Goal: Task Accomplishment & Management: Complete application form

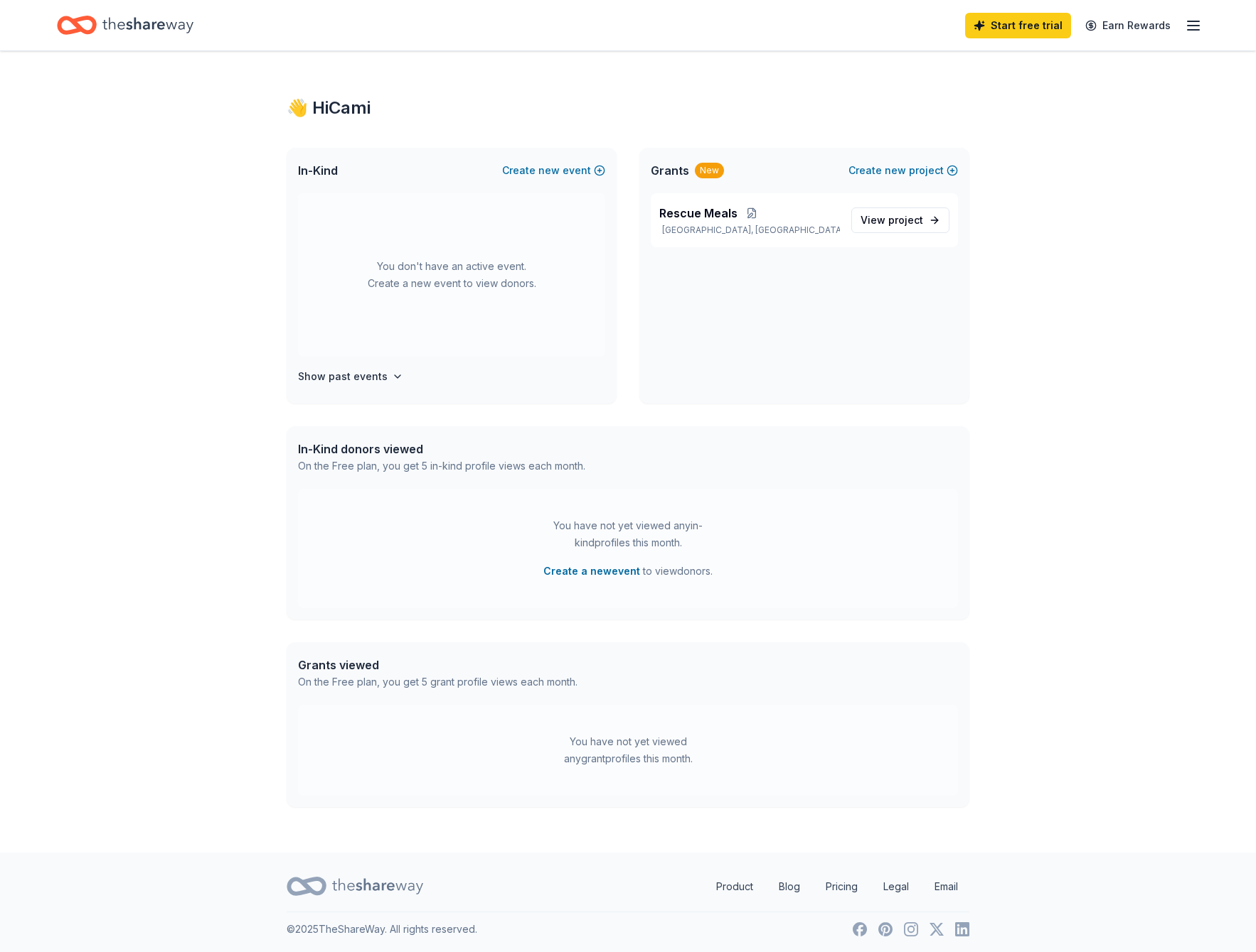
click at [441, 270] on div "You don't have an active event. Create a new event to view donors." at bounding box center [451, 275] width 307 height 163
click at [392, 378] on icon "button" at bounding box center [397, 377] width 12 height 12
click at [382, 271] on div "You don't have an active event. Create a new event to view donors." at bounding box center [451, 222] width 307 height 163
click at [535, 162] on button "Create new event" at bounding box center [554, 170] width 103 height 17
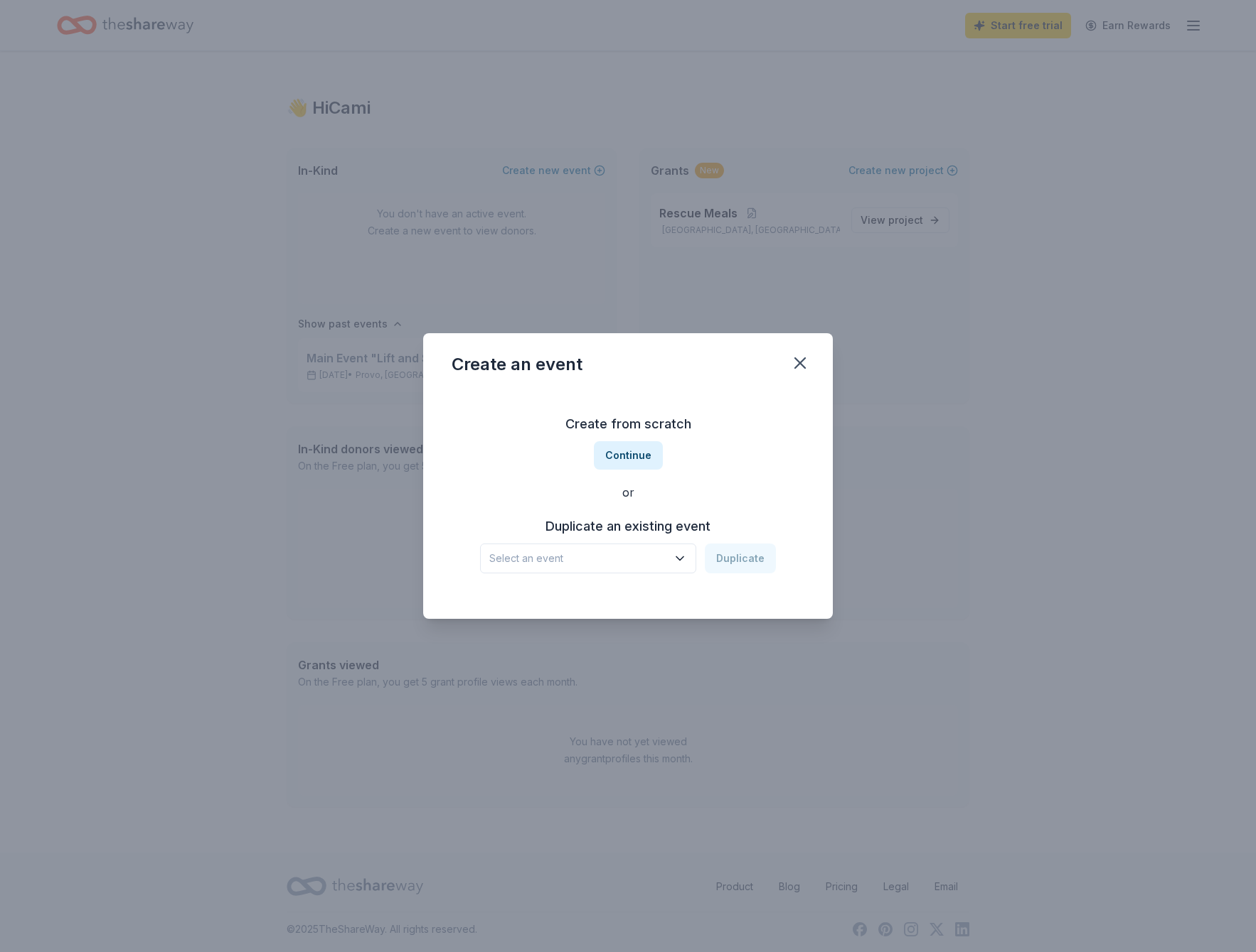
click at [584, 556] on span "Select an event" at bounding box center [578, 558] width 177 height 17
click at [616, 451] on button "Continue" at bounding box center [628, 455] width 69 height 29
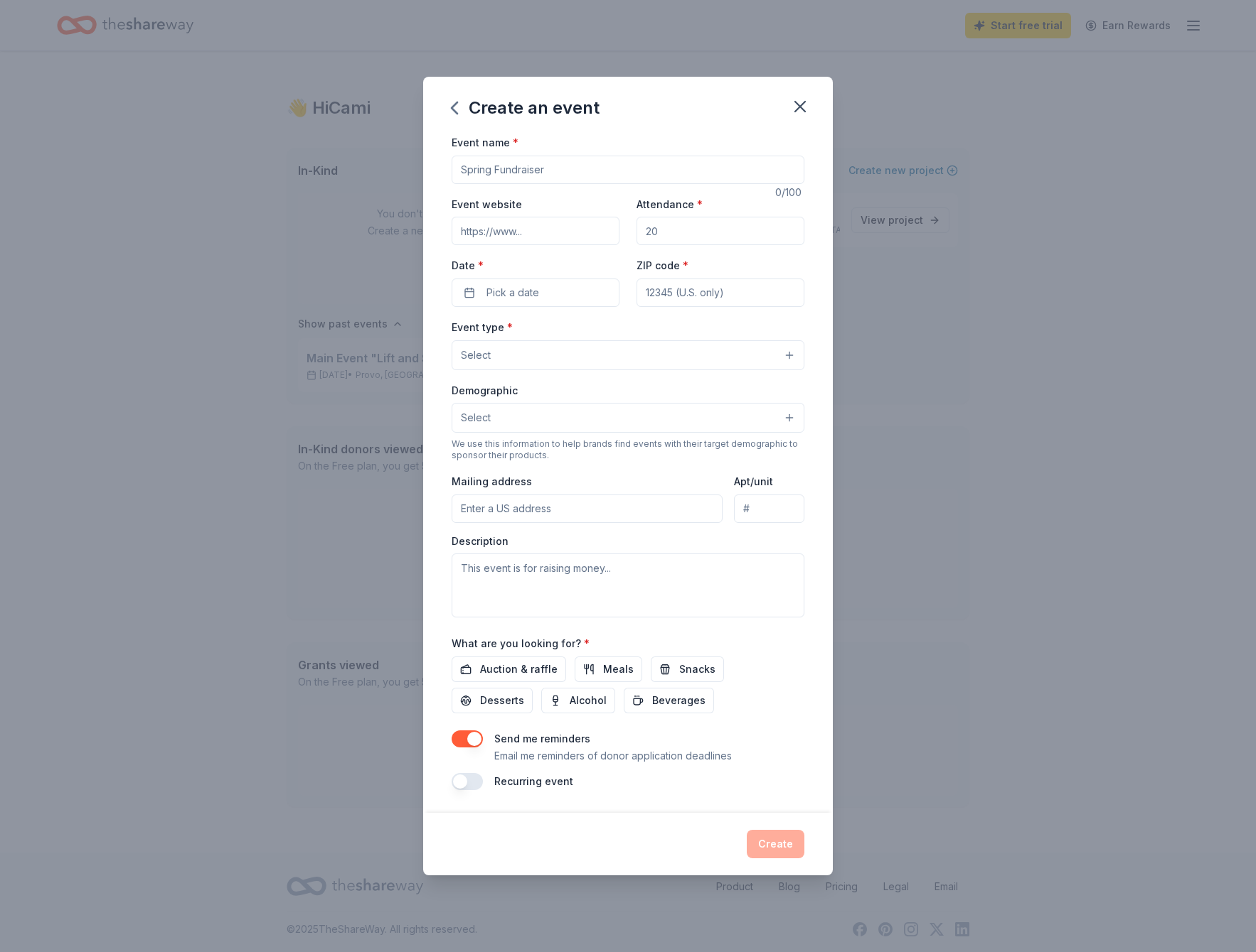
click at [480, 165] on input "Event name *" at bounding box center [628, 169] width 353 height 29
type input "PINK SYNC Main Event "Stronger Together""
click at [664, 233] on input "Attendance *" at bounding box center [720, 231] width 168 height 29
type input "200"
click at [527, 235] on input "Event website" at bounding box center [535, 231] width 168 height 29
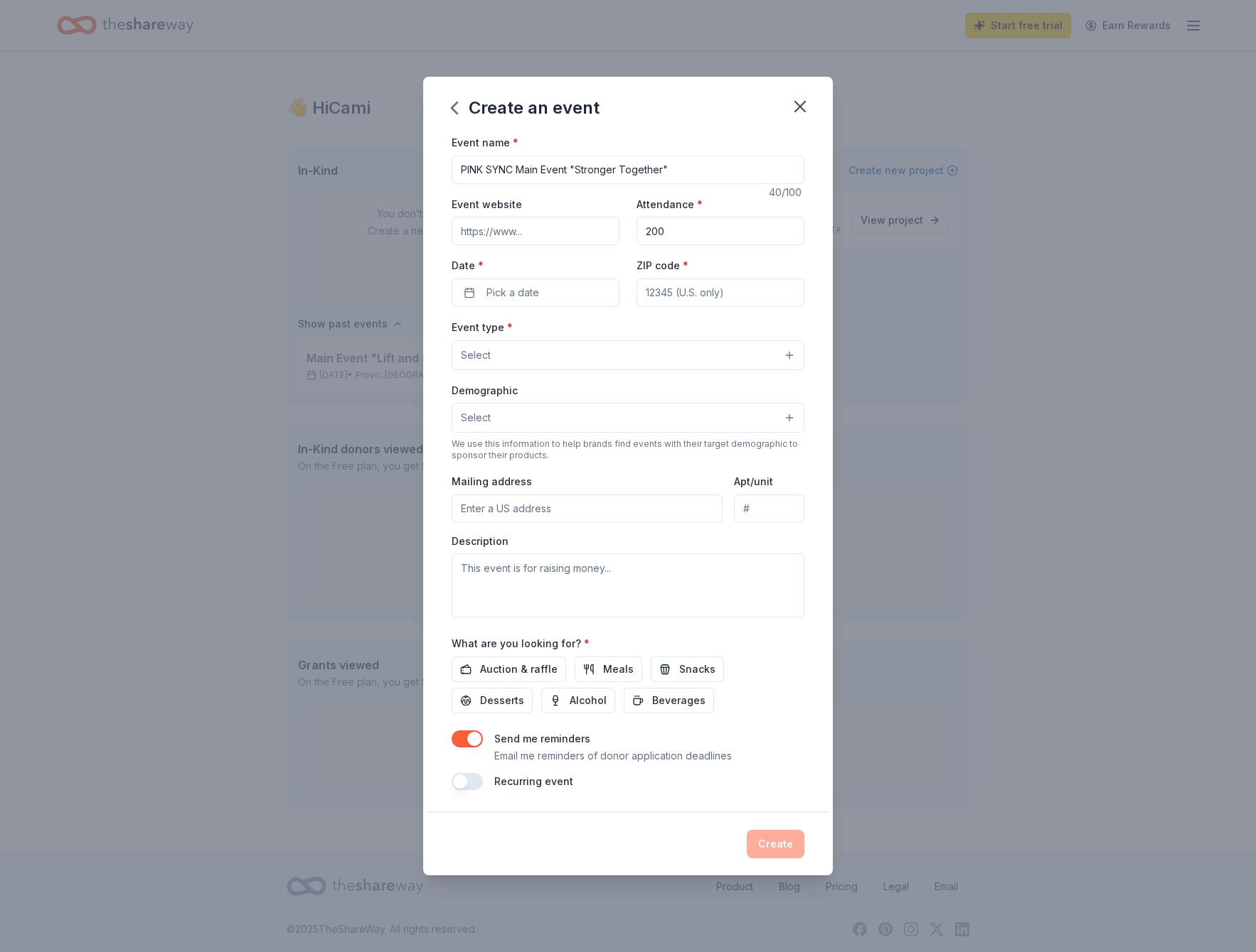
type input "[URL][DOMAIN_NAME]"
click at [547, 294] on button "Pick a date" at bounding box center [535, 292] width 168 height 29
click at [612, 330] on button "Go to next month" at bounding box center [612, 330] width 20 height 20
click at [609, 477] on button "25" at bounding box center [612, 477] width 26 height 26
click at [676, 294] on input "ZIP code *" at bounding box center [720, 292] width 168 height 29
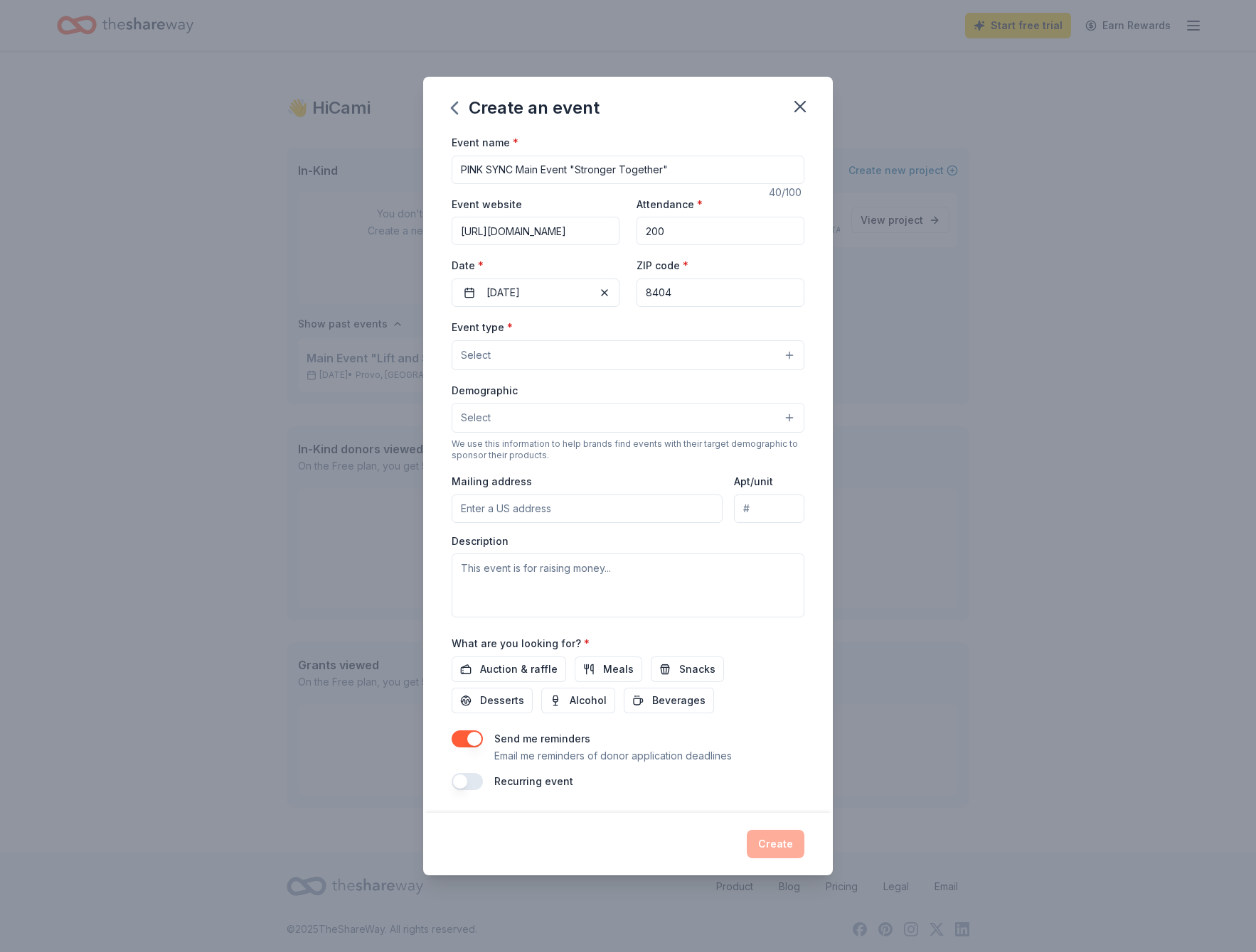
type input "84043"
type input "2718 N Deer Meadow Dr"
type input "84043"
click at [610, 361] on button "Select" at bounding box center [628, 355] width 353 height 30
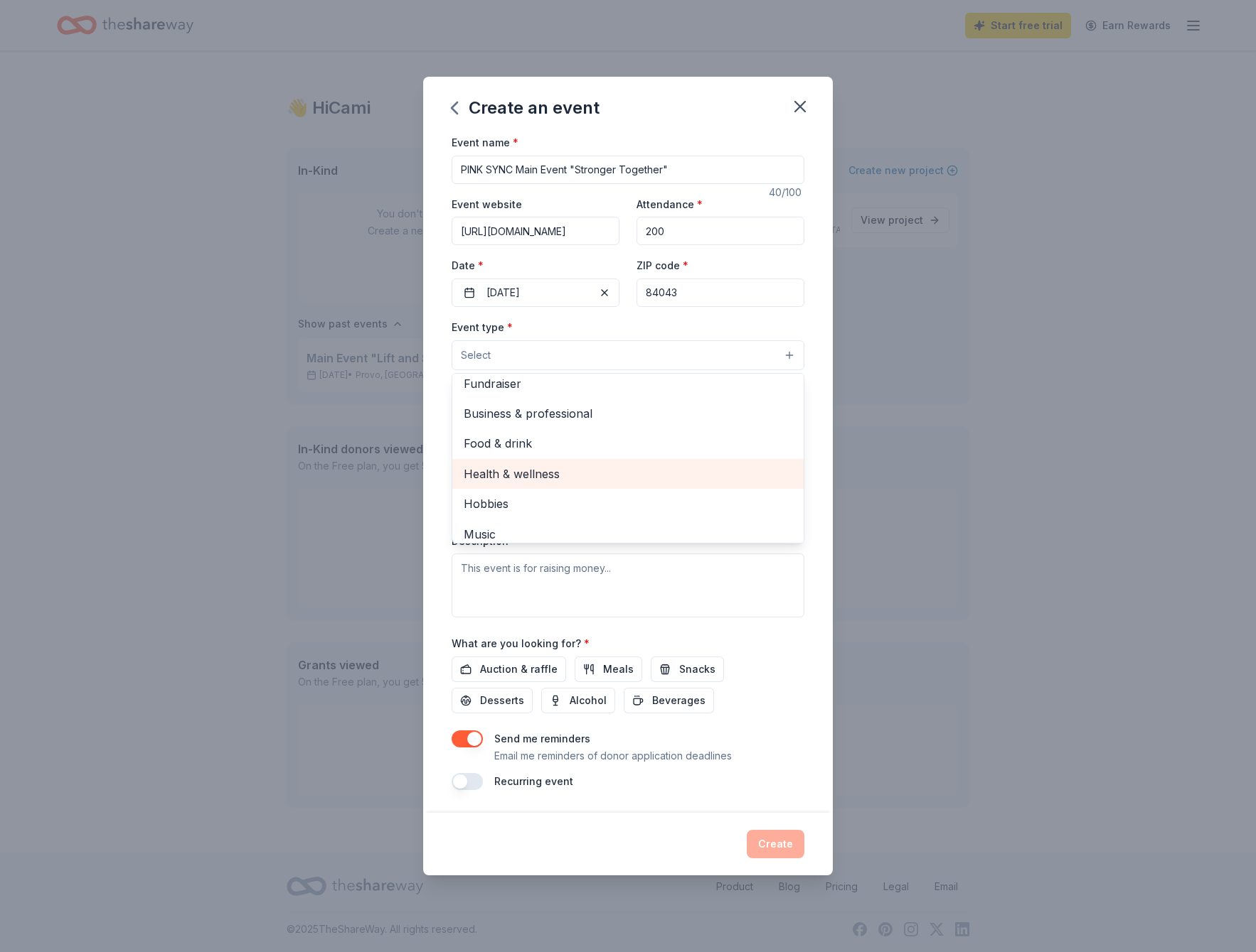
scroll to position [0, 0]
click at [538, 482] on span "Health & wellness" at bounding box center [628, 481] width 328 height 18
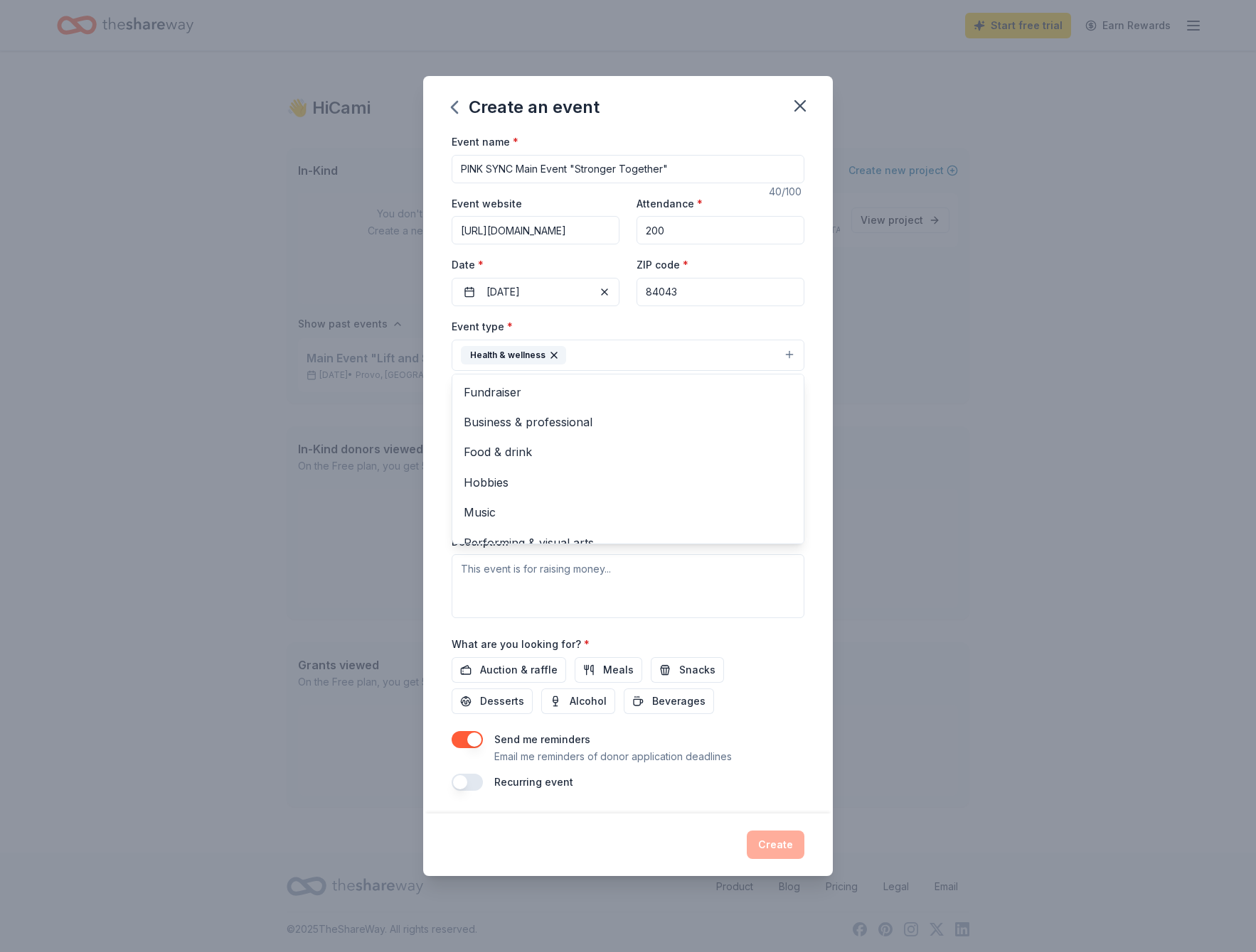
click at [580, 318] on div "Event type * Health & wellness Fundraiser Business & professional Food & drink …" at bounding box center [628, 344] width 353 height 53
click at [558, 425] on button "Select" at bounding box center [628, 418] width 353 height 30
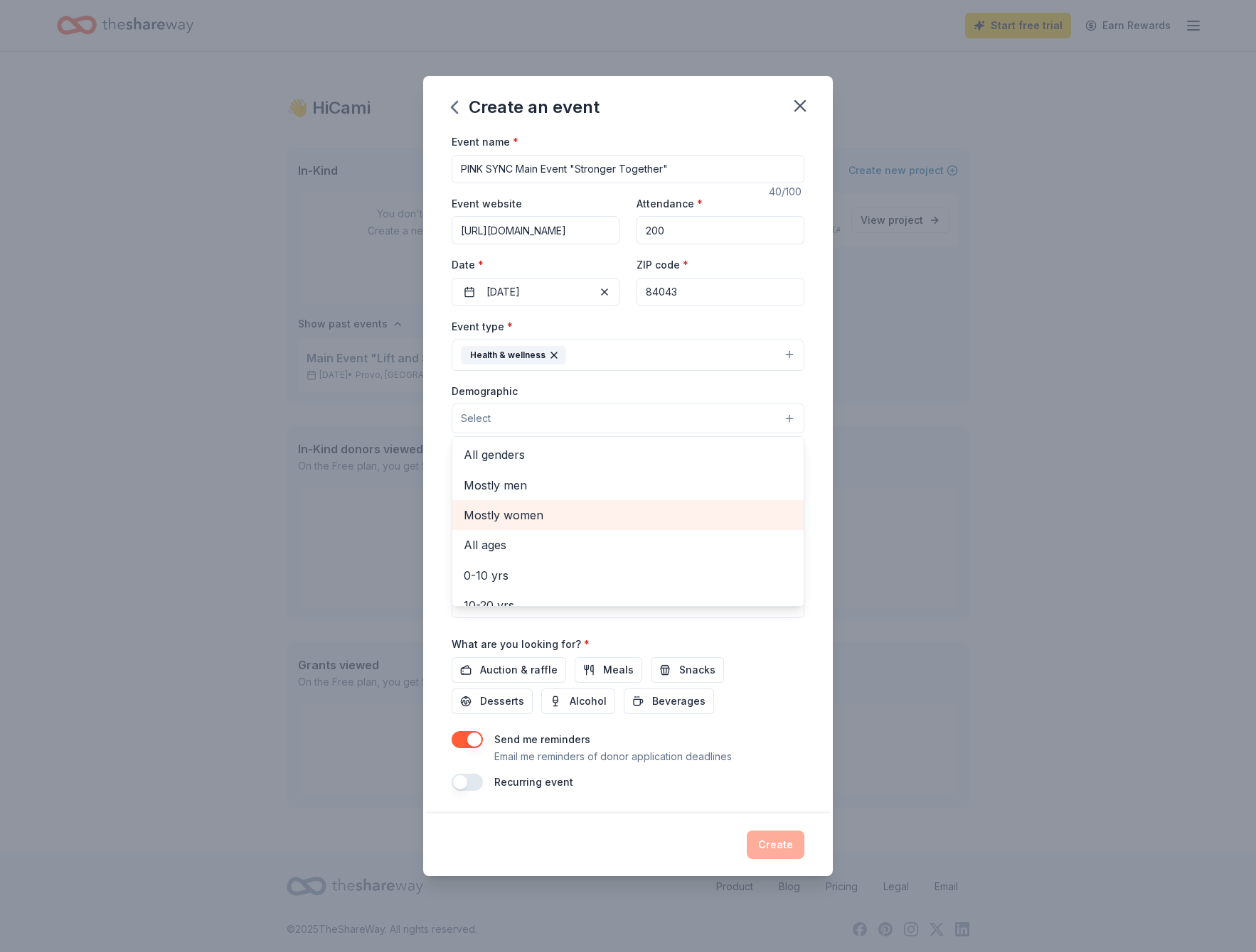
click at [526, 521] on span "Mostly women" at bounding box center [628, 514] width 328 height 18
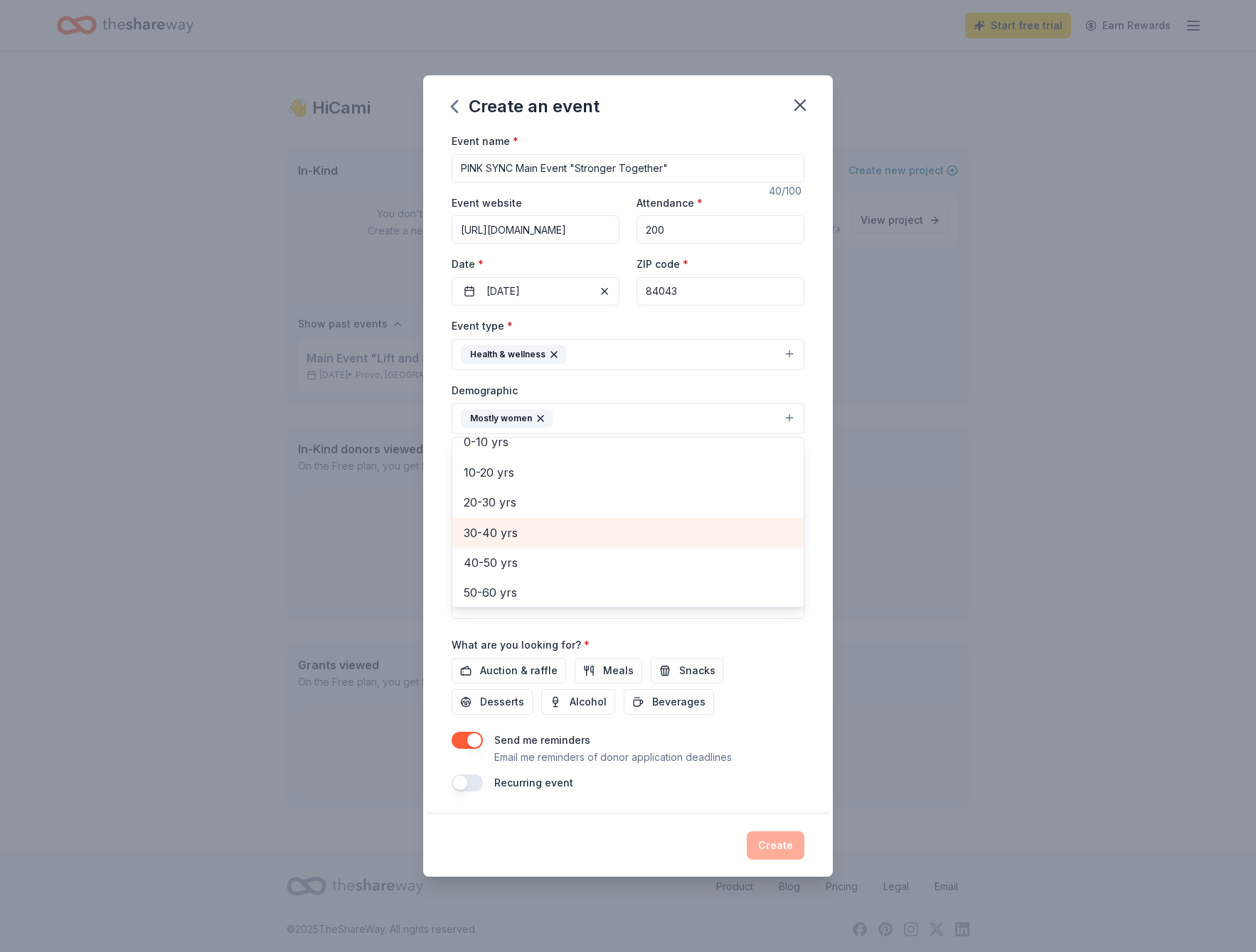
scroll to position [105, 0]
click at [521, 503] on span "20-30 yrs" at bounding box center [628, 501] width 328 height 18
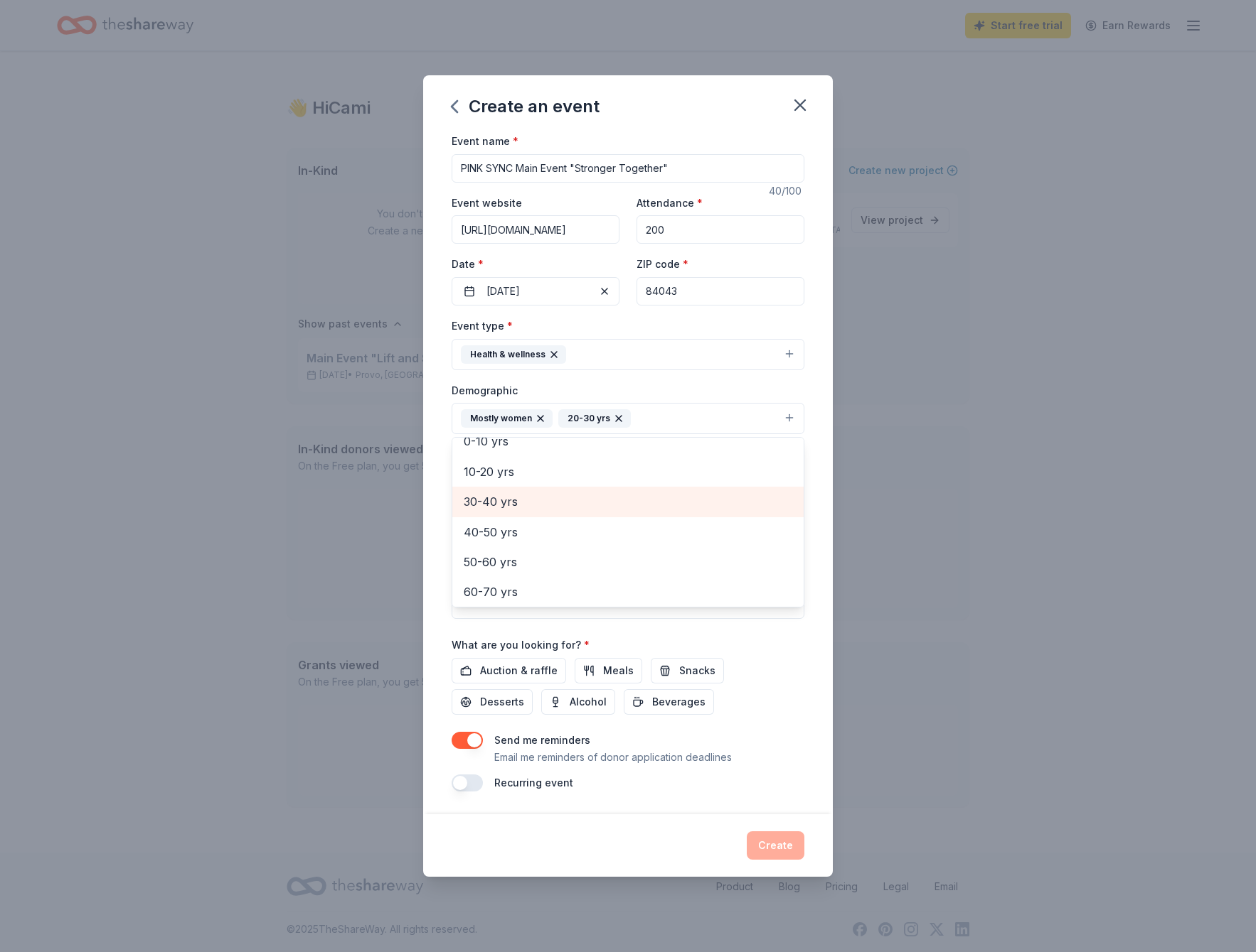
click at [519, 505] on span "30-40 yrs" at bounding box center [628, 501] width 328 height 18
click at [518, 505] on span "40-50 yrs" at bounding box center [628, 501] width 328 height 18
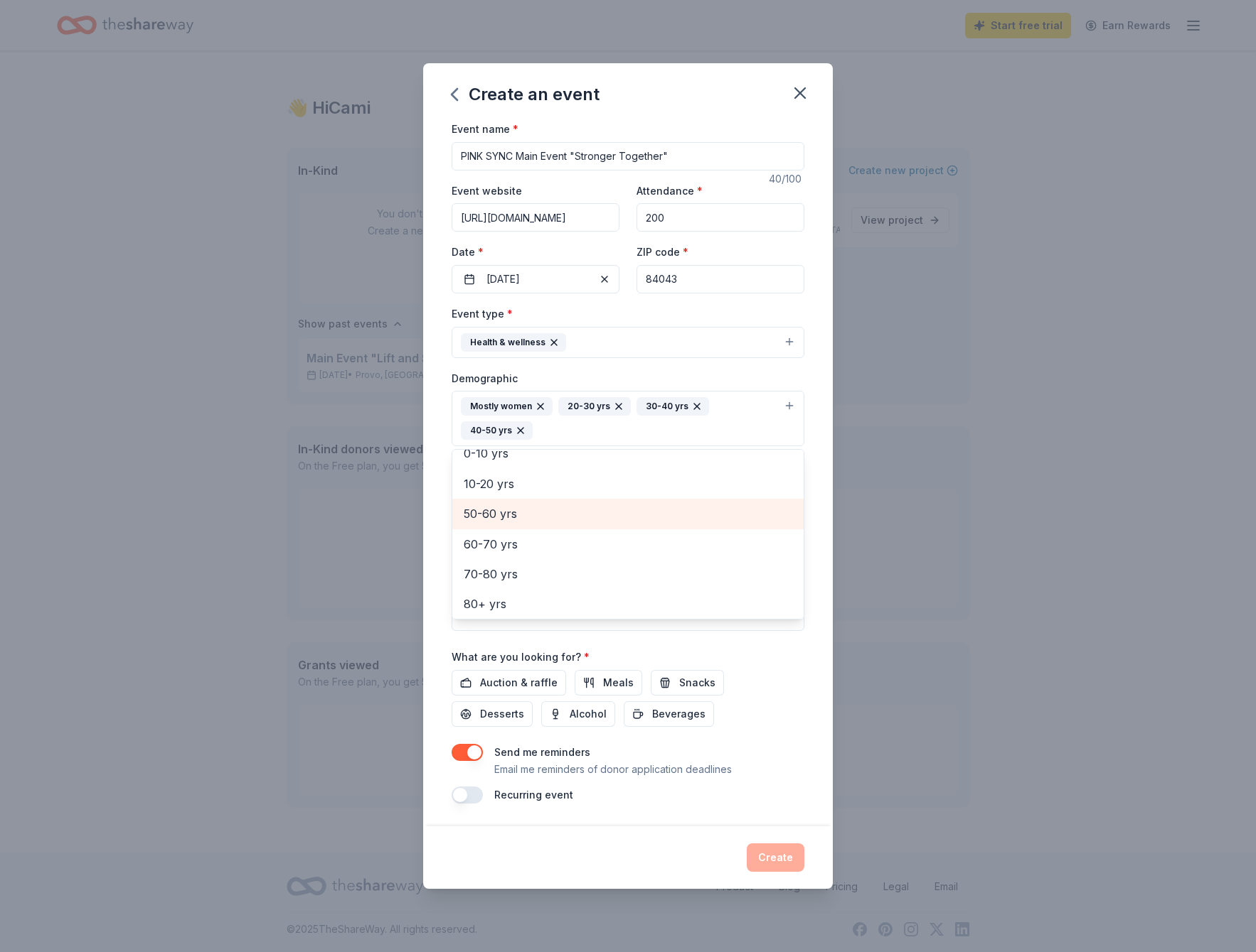
click at [513, 513] on span "50-60 yrs" at bounding box center [628, 514] width 328 height 18
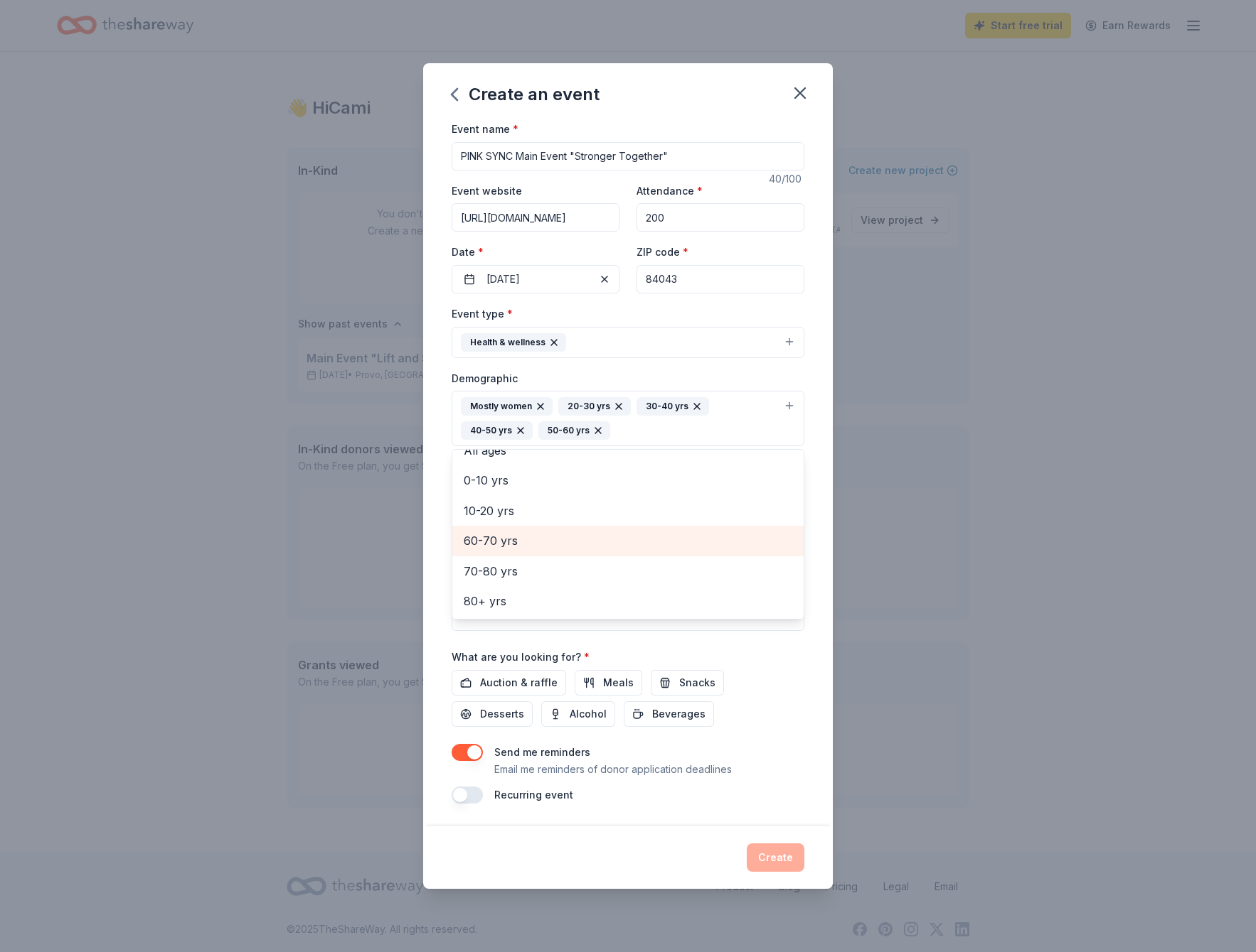
click at [509, 539] on span "60-70 yrs" at bounding box center [628, 540] width 328 height 18
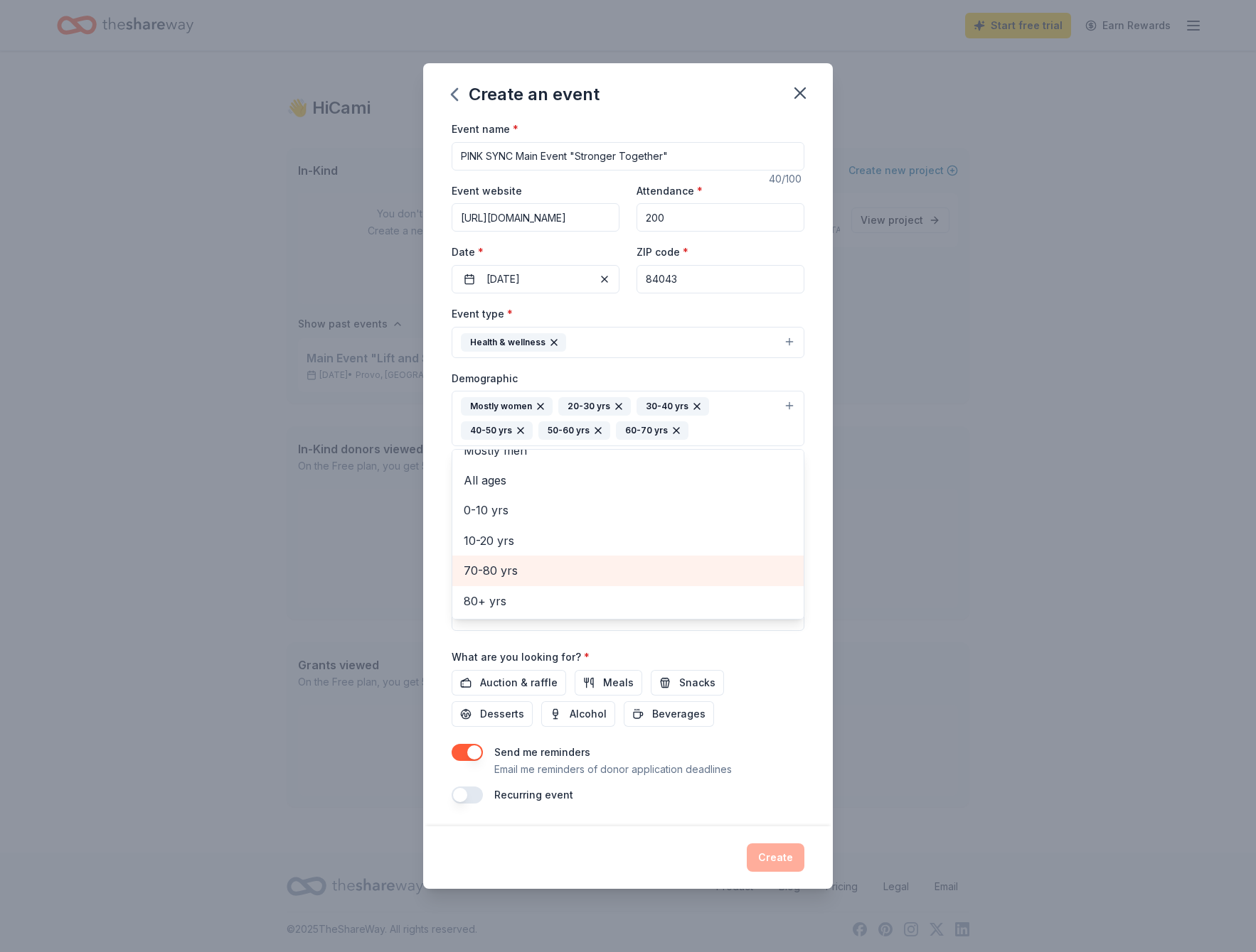
click at [509, 569] on span "70-80 yrs" at bounding box center [628, 570] width 328 height 18
click at [814, 464] on div "Event name * PINK SYNC Main Event "Stronger Together" 40 /100 Event website htt…" at bounding box center [628, 473] width 410 height 706
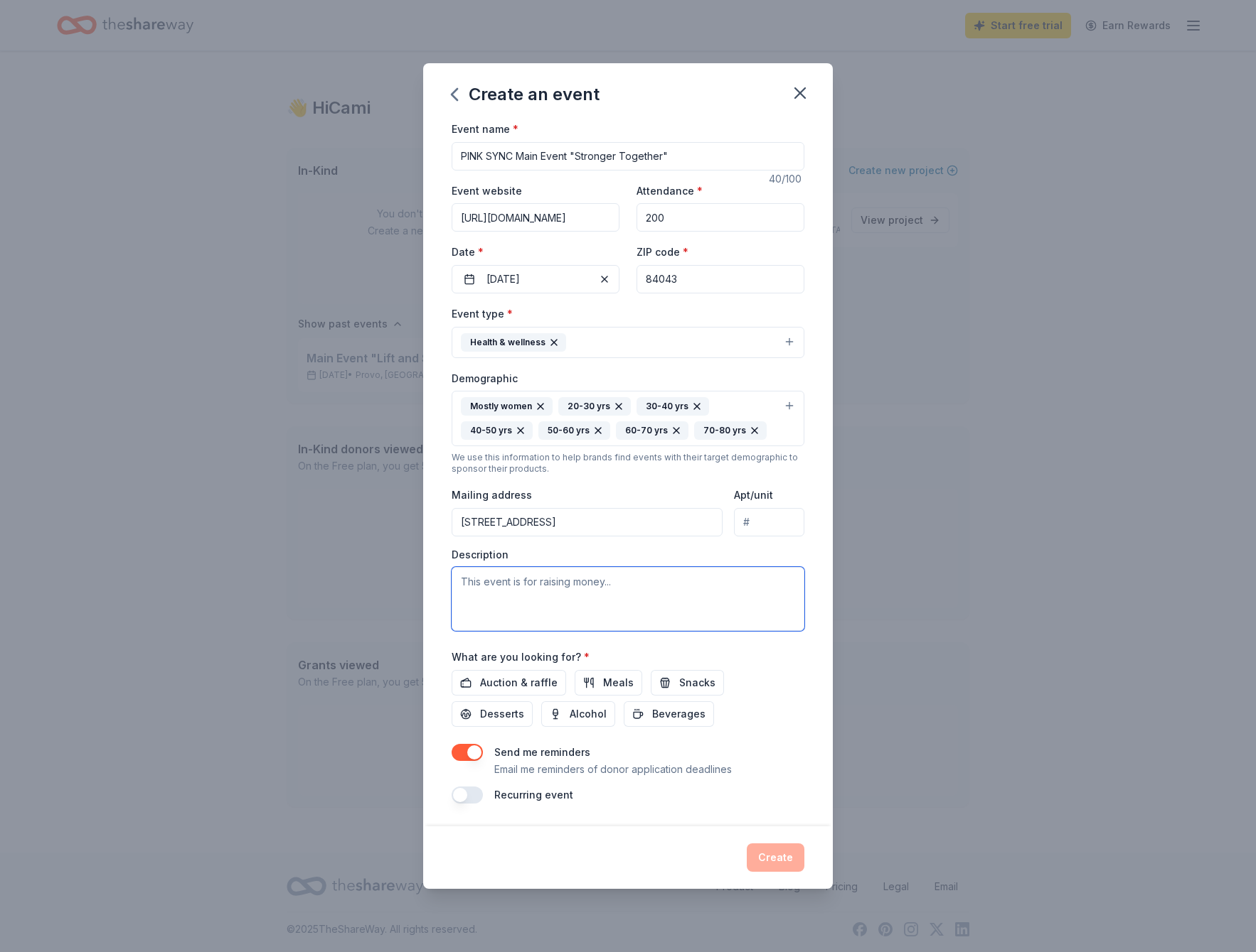
click at [658, 580] on textarea at bounding box center [628, 599] width 353 height 64
type textarea "Bringing together breast cancer patients and survivors to connect with each oth…"
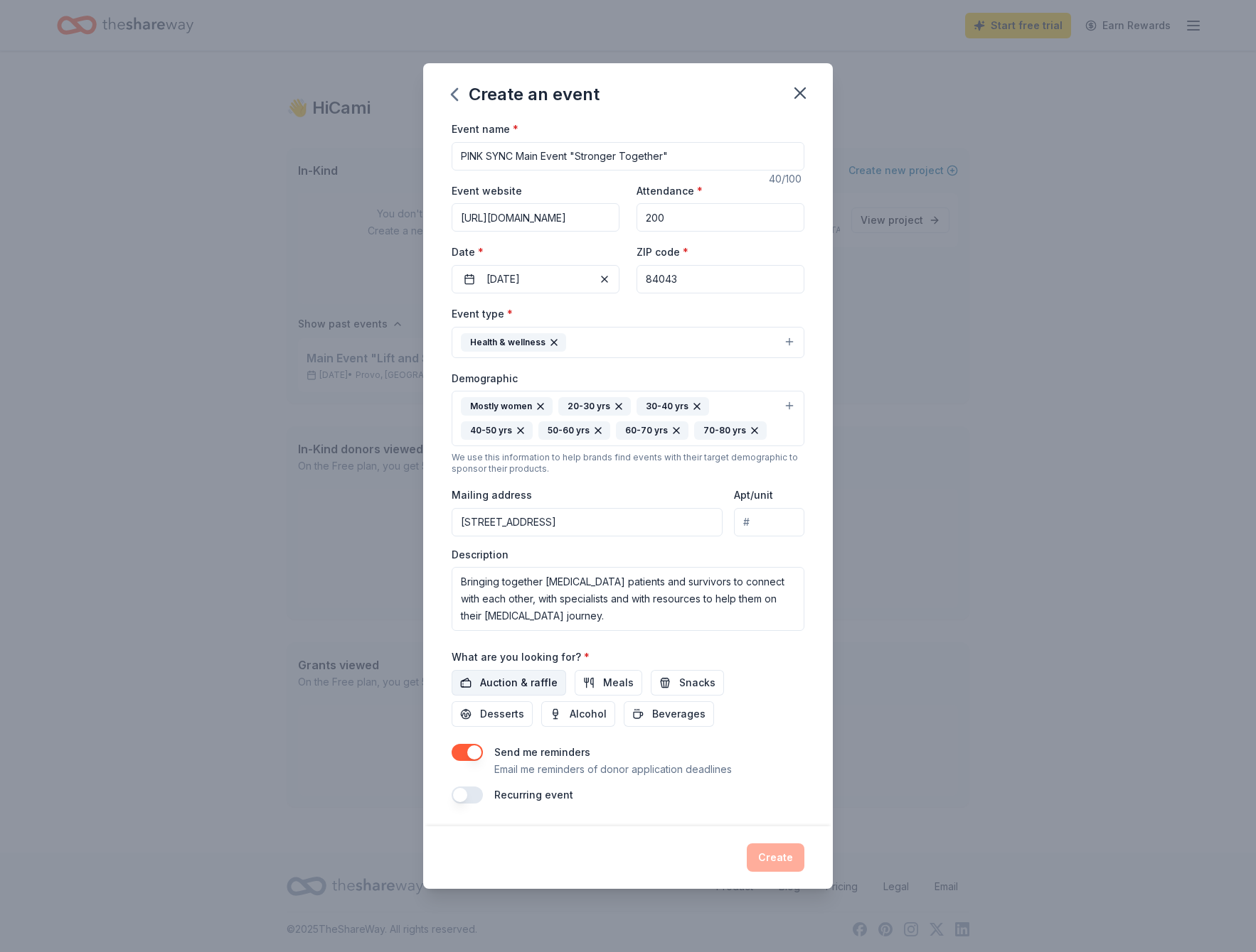
click at [535, 680] on span "Auction & raffle" at bounding box center [519, 682] width 78 height 17
click at [604, 682] on span "Meals" at bounding box center [618, 682] width 31 height 17
click at [680, 683] on span "Snacks" at bounding box center [697, 682] width 36 height 17
click at [524, 706] on span "Desserts" at bounding box center [502, 714] width 44 height 17
click at [652, 714] on span "Beverages" at bounding box center [678, 714] width 54 height 17
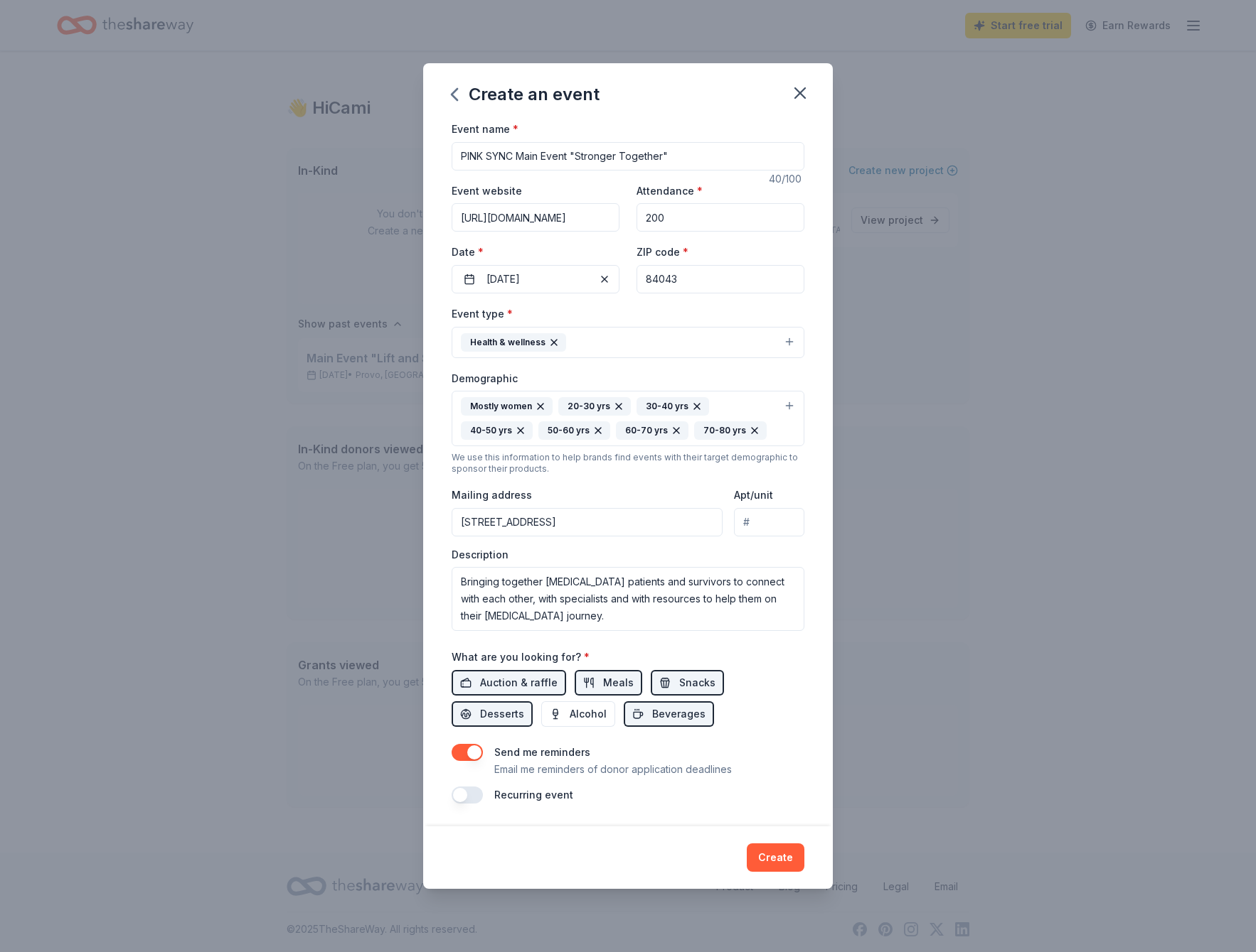
click at [665, 524] on input "2718 N Deer Meadow Dr" at bounding box center [587, 522] width 271 height 29
type input "2718 Deer Meadow Drive, Lehi, UT, 84043"
click at [617, 343] on button "Health & wellness" at bounding box center [628, 342] width 353 height 32
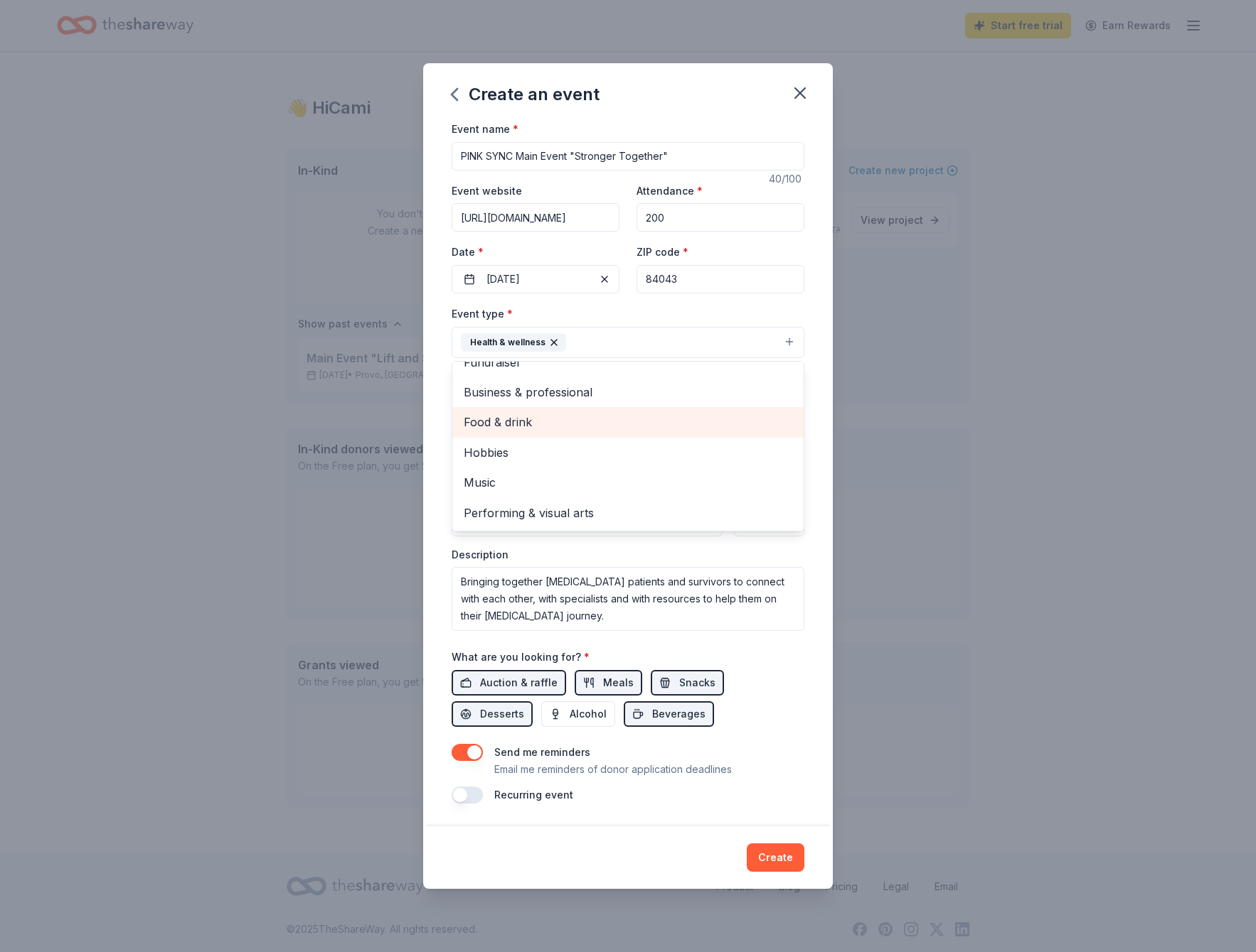
scroll to position [0, 0]
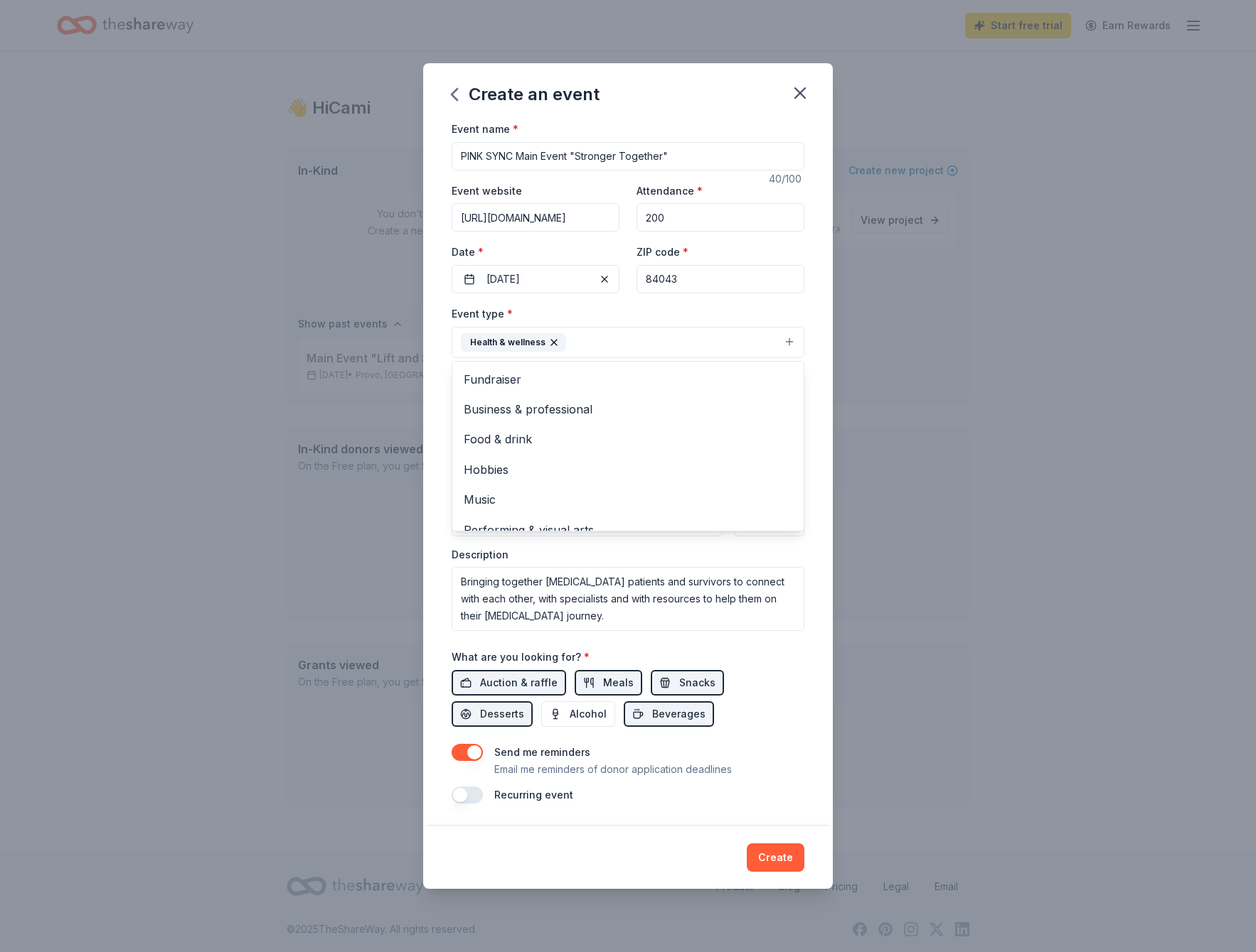
click at [565, 313] on div "Event type * Health & wellness Fundraiser Business & professional Food & drink …" at bounding box center [628, 331] width 353 height 53
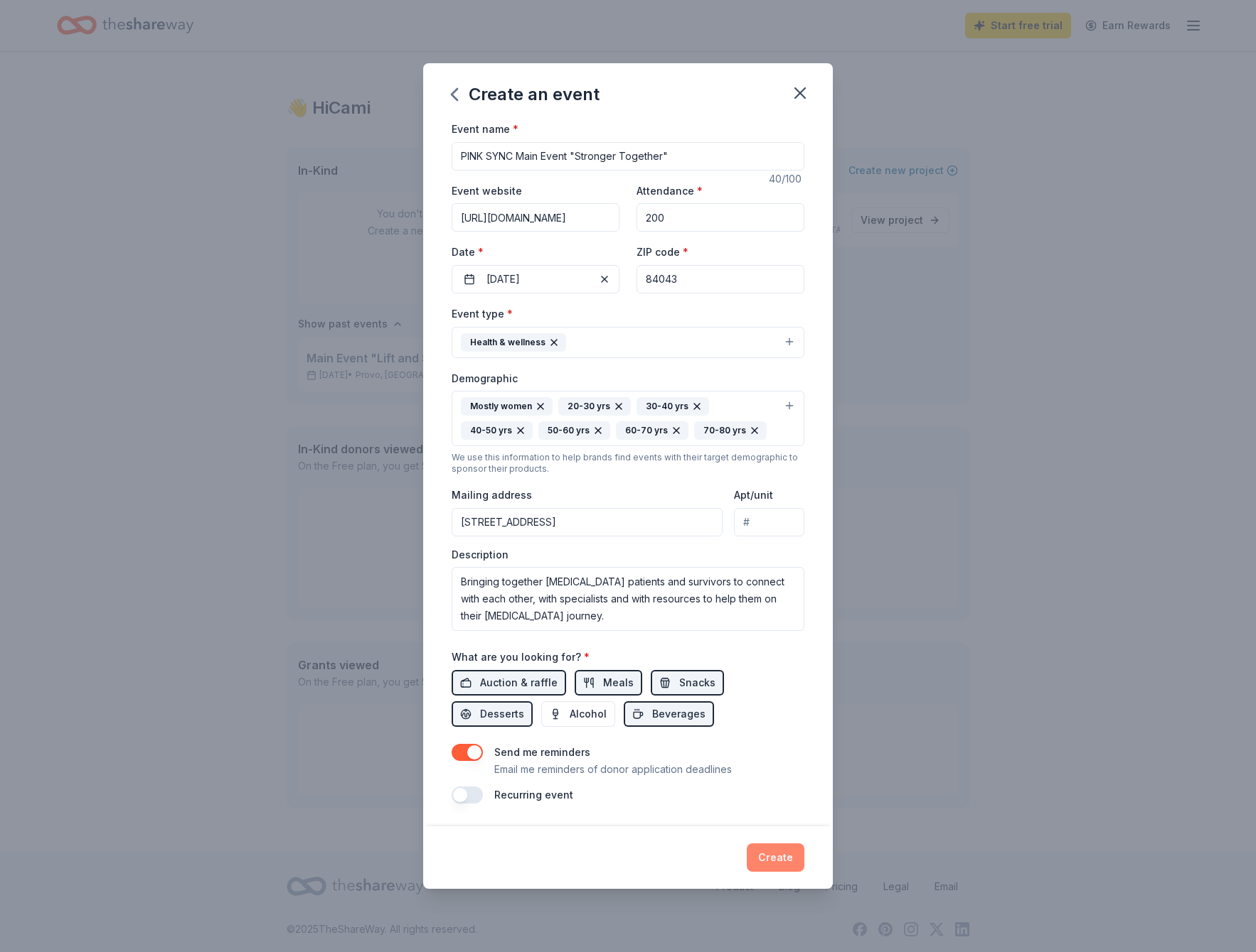
click at [778, 852] on button "Create" at bounding box center [775, 857] width 58 height 29
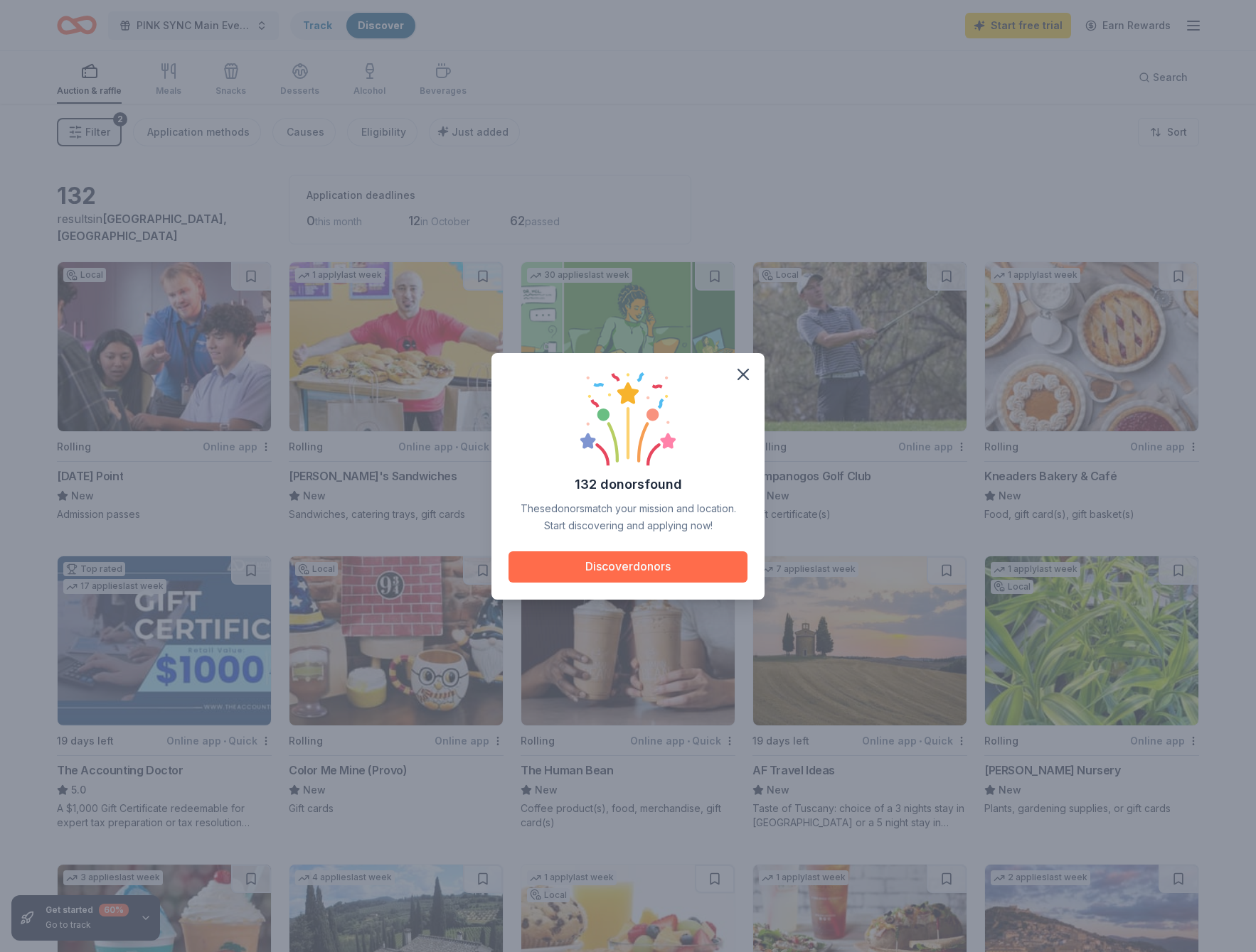
click at [587, 567] on button "Discover donors" at bounding box center [628, 567] width 239 height 32
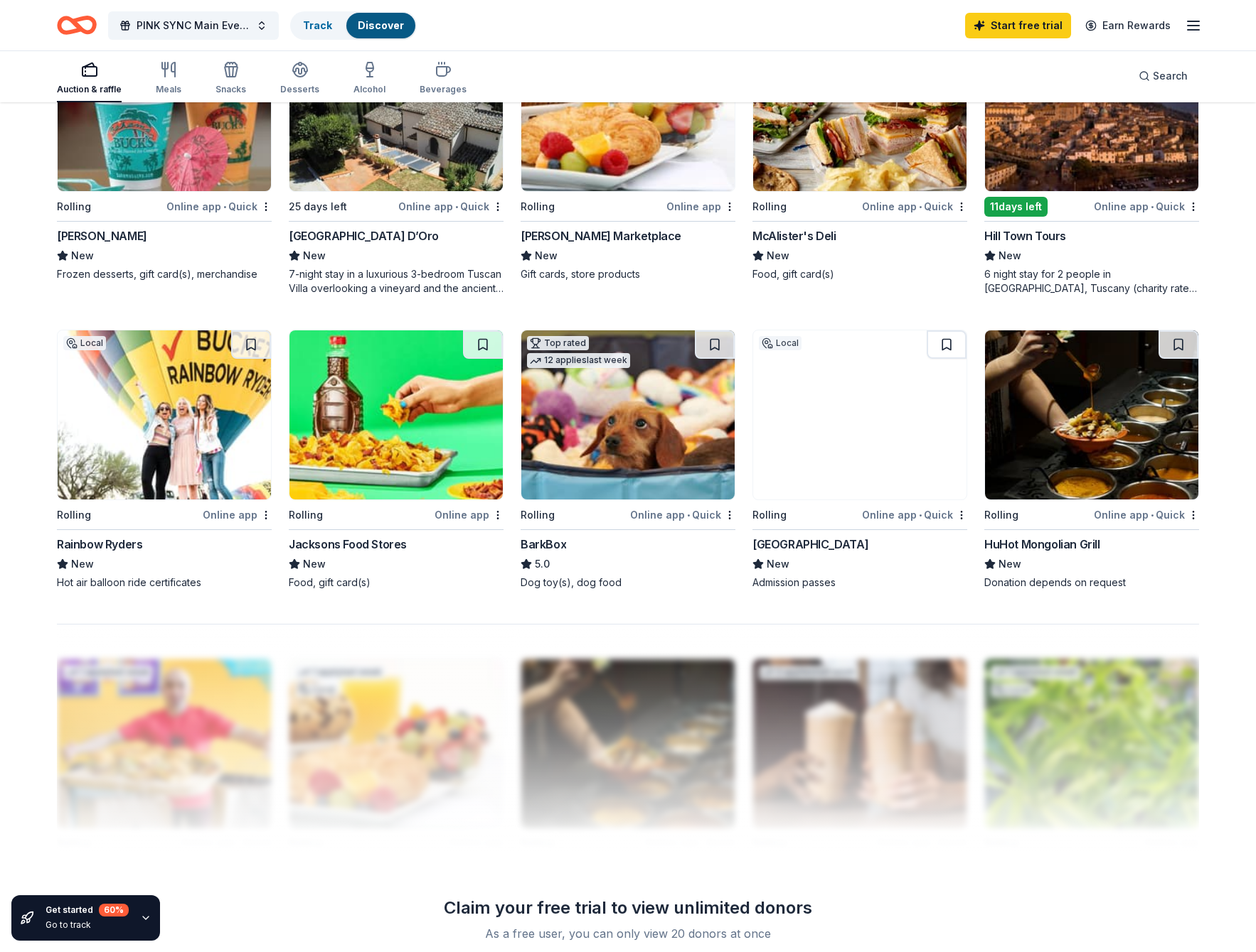
scroll to position [841, 0]
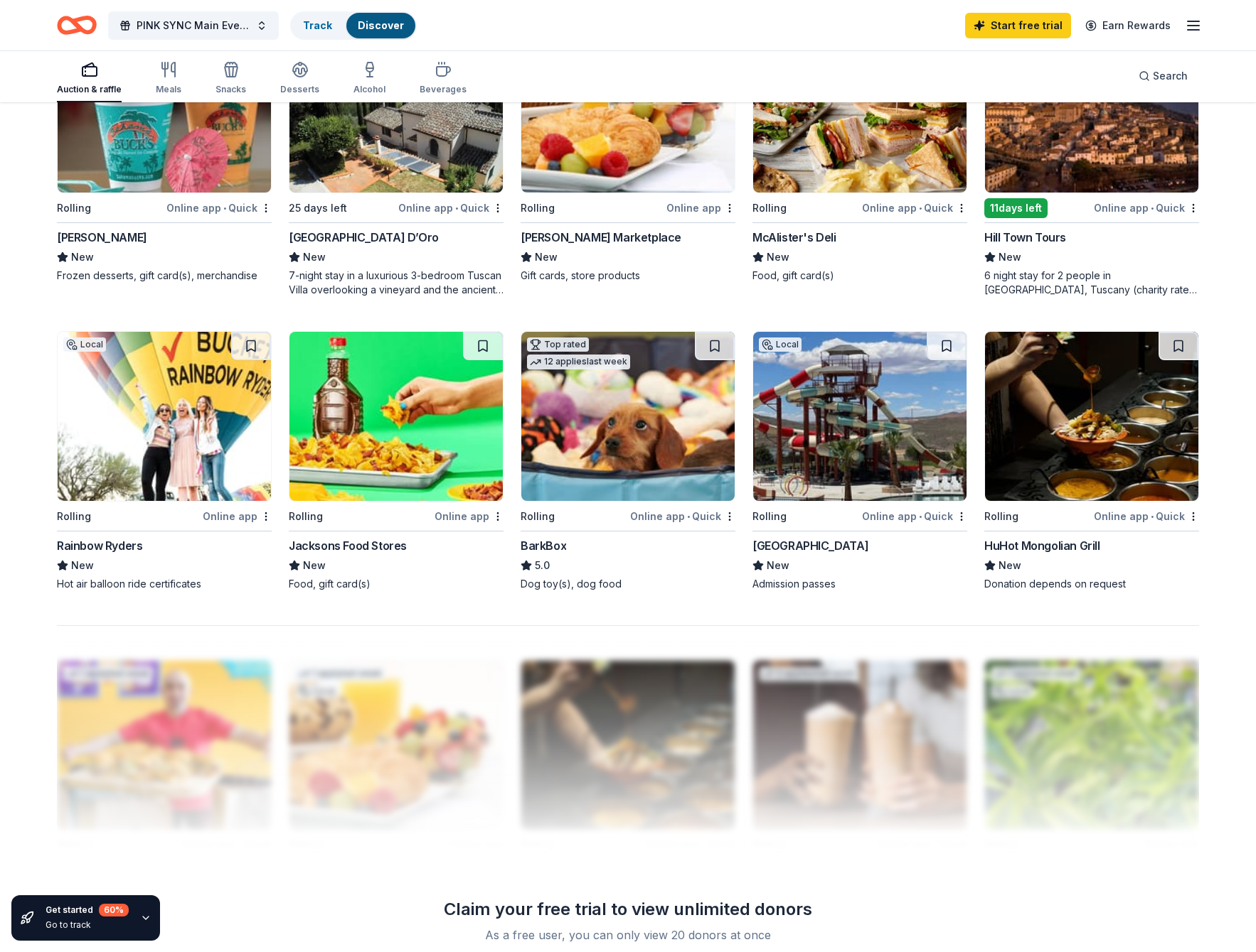
click at [229, 514] on div "Online app" at bounding box center [237, 516] width 69 height 18
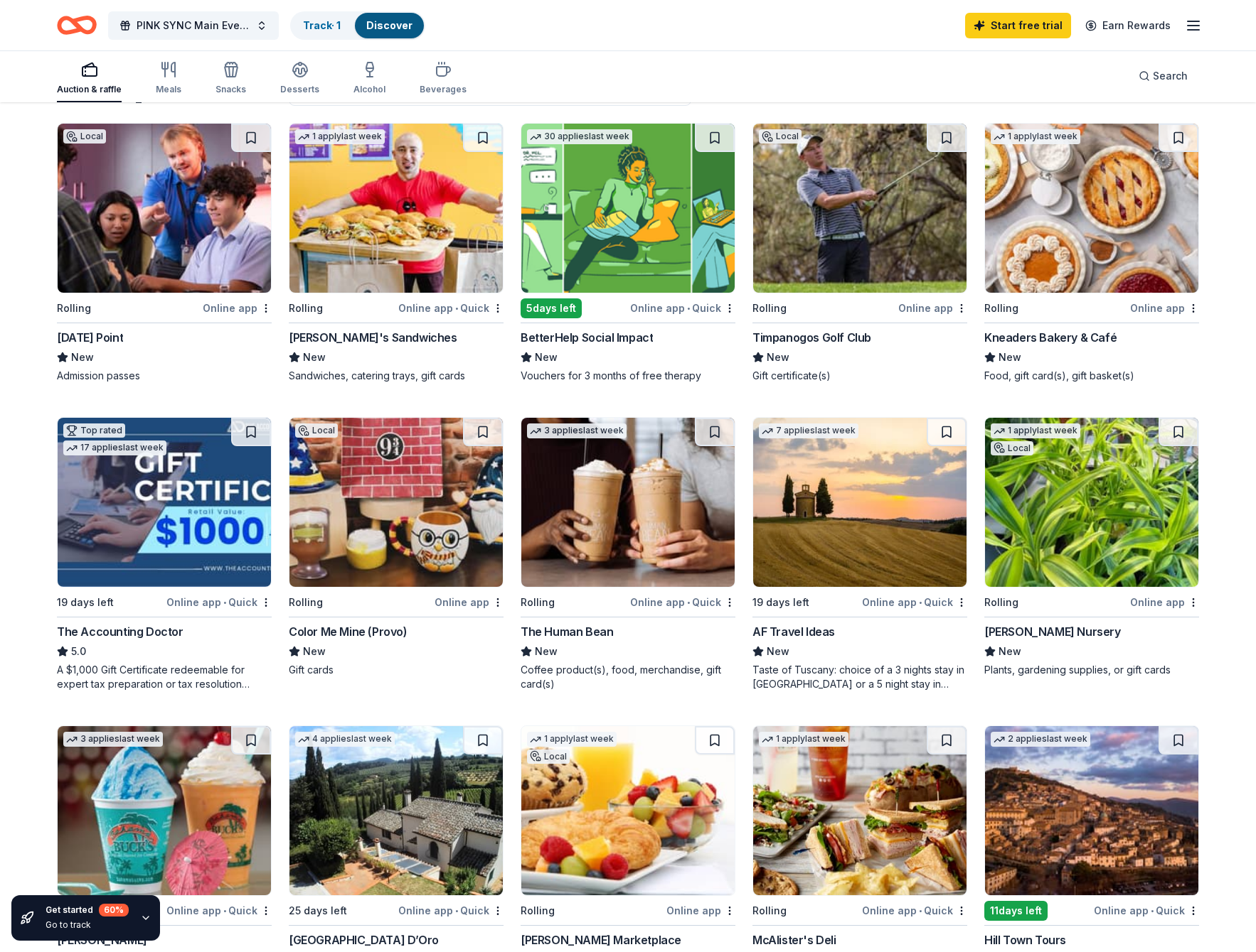
scroll to position [135, 0]
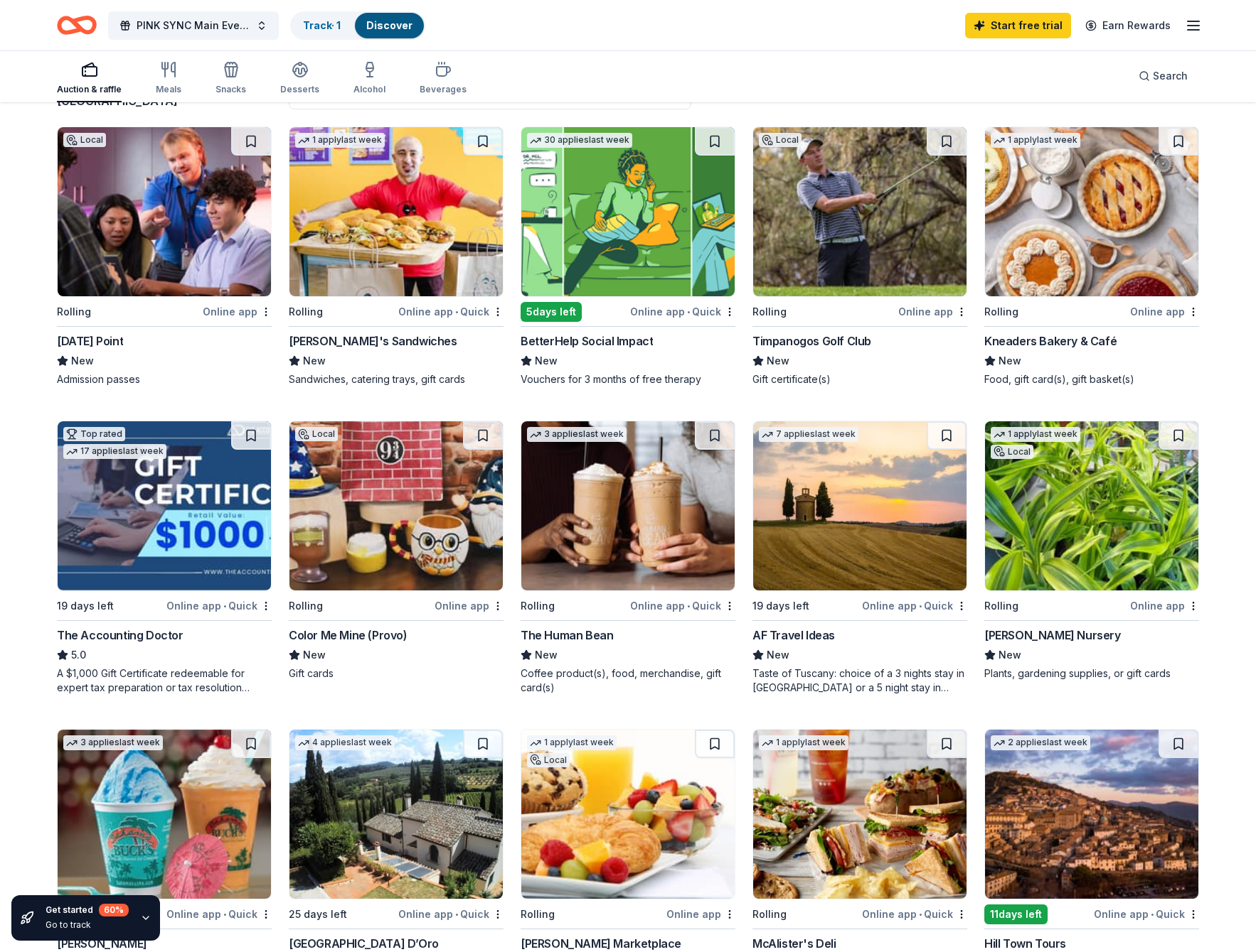
click at [1088, 224] on img at bounding box center [1091, 212] width 213 height 169
click at [1180, 311] on div "Online app" at bounding box center [1164, 311] width 69 height 18
click at [1075, 241] on img at bounding box center [1091, 212] width 213 height 169
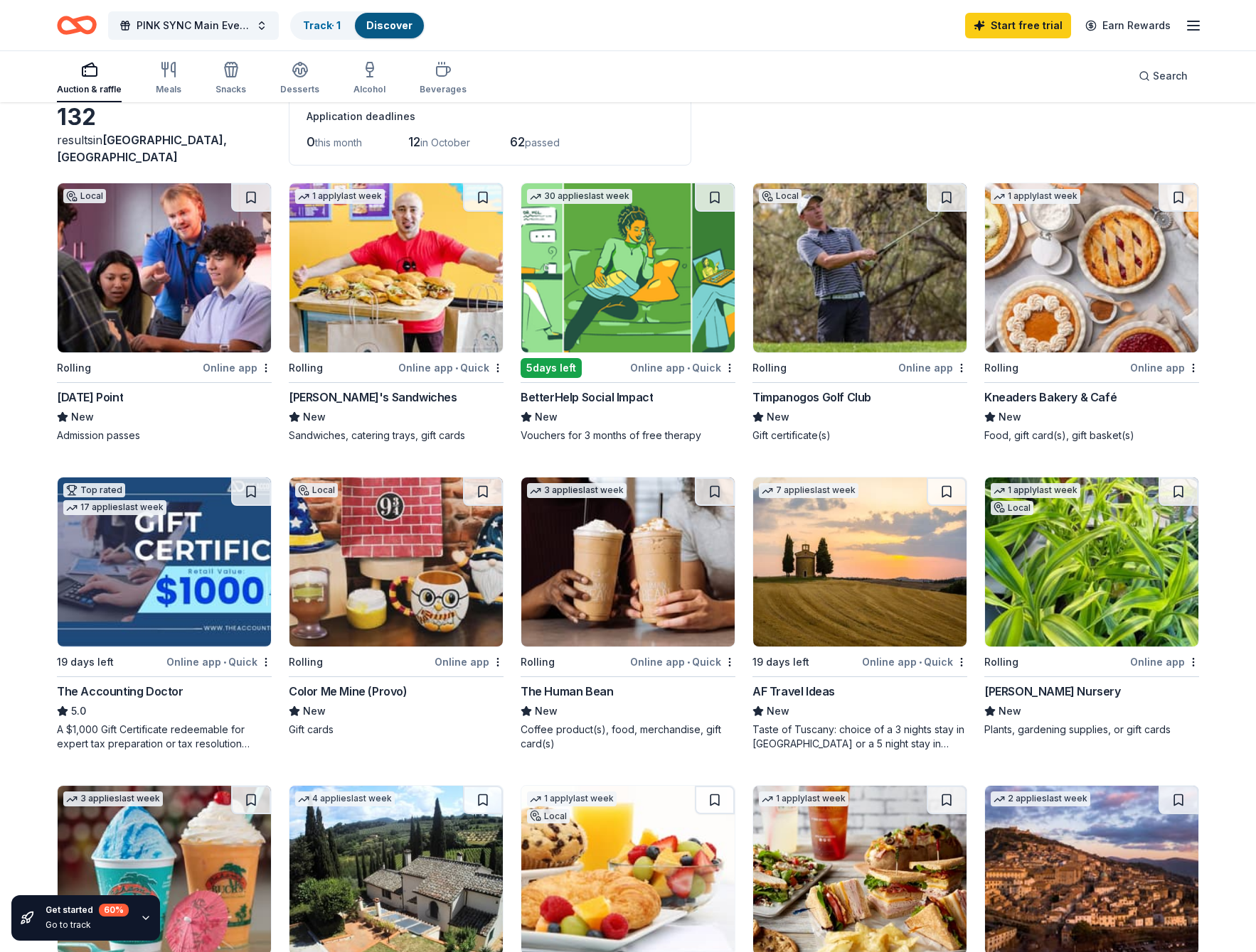
scroll to position [72, 0]
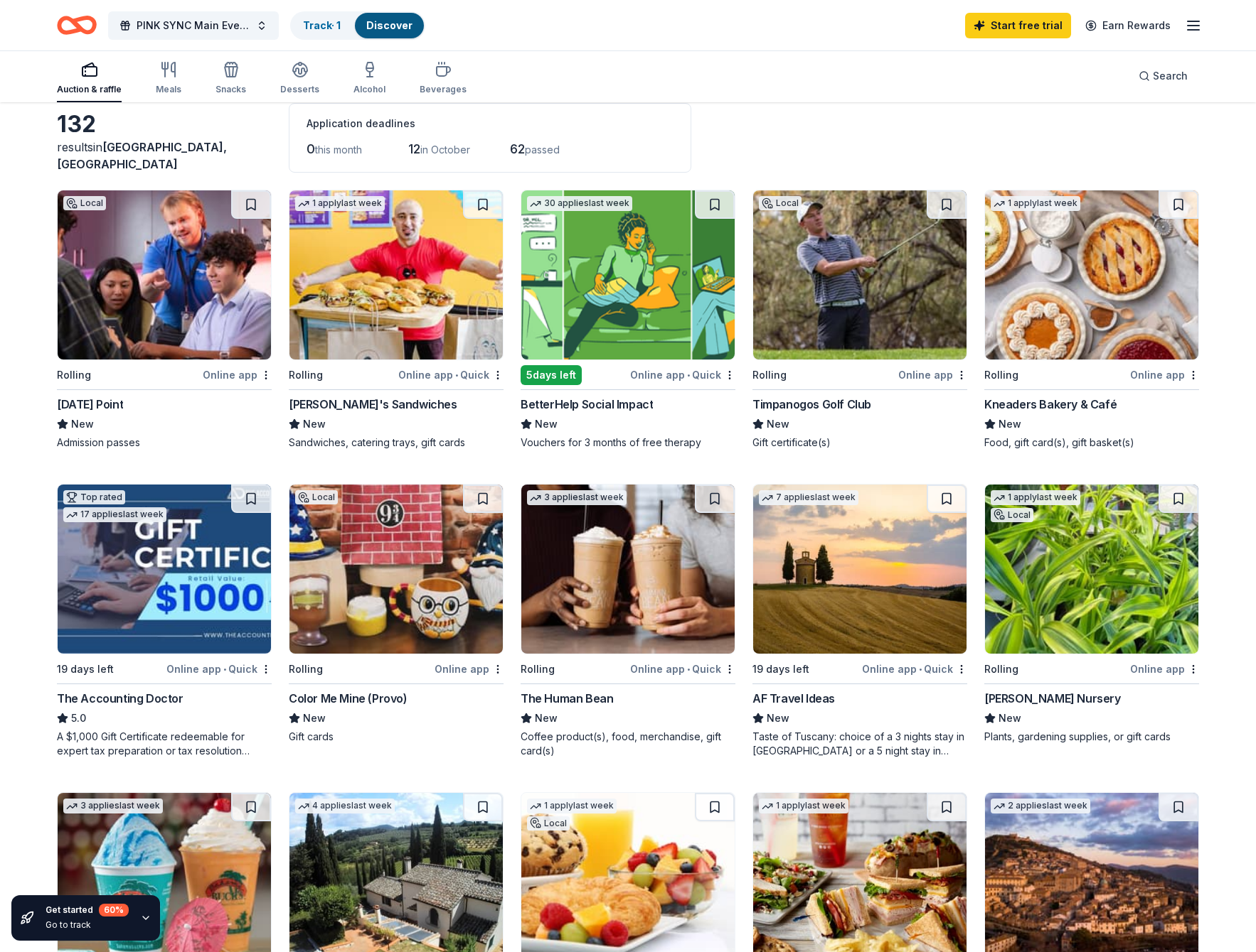
click at [202, 271] on img at bounding box center [164, 275] width 213 height 169
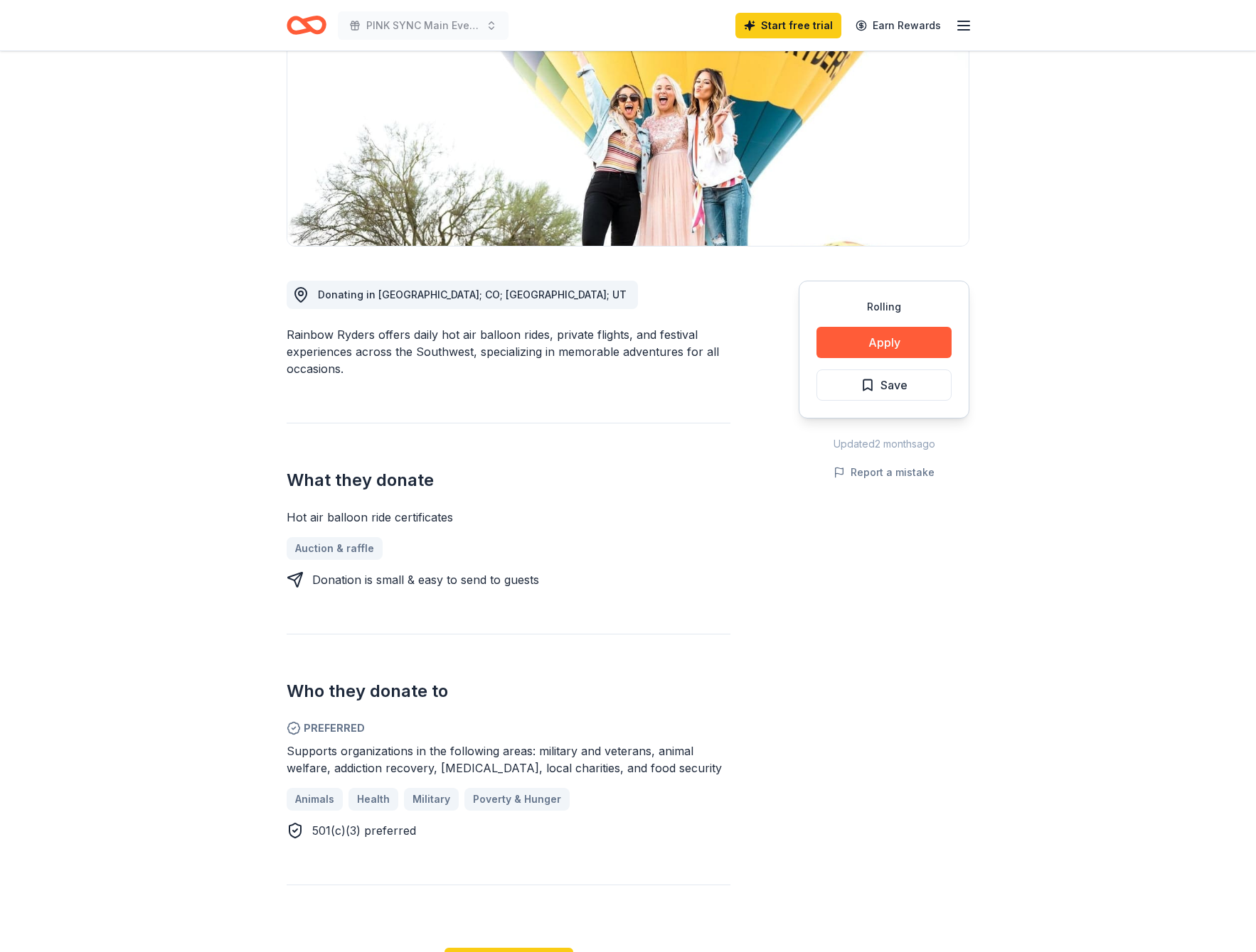
scroll to position [193, 0]
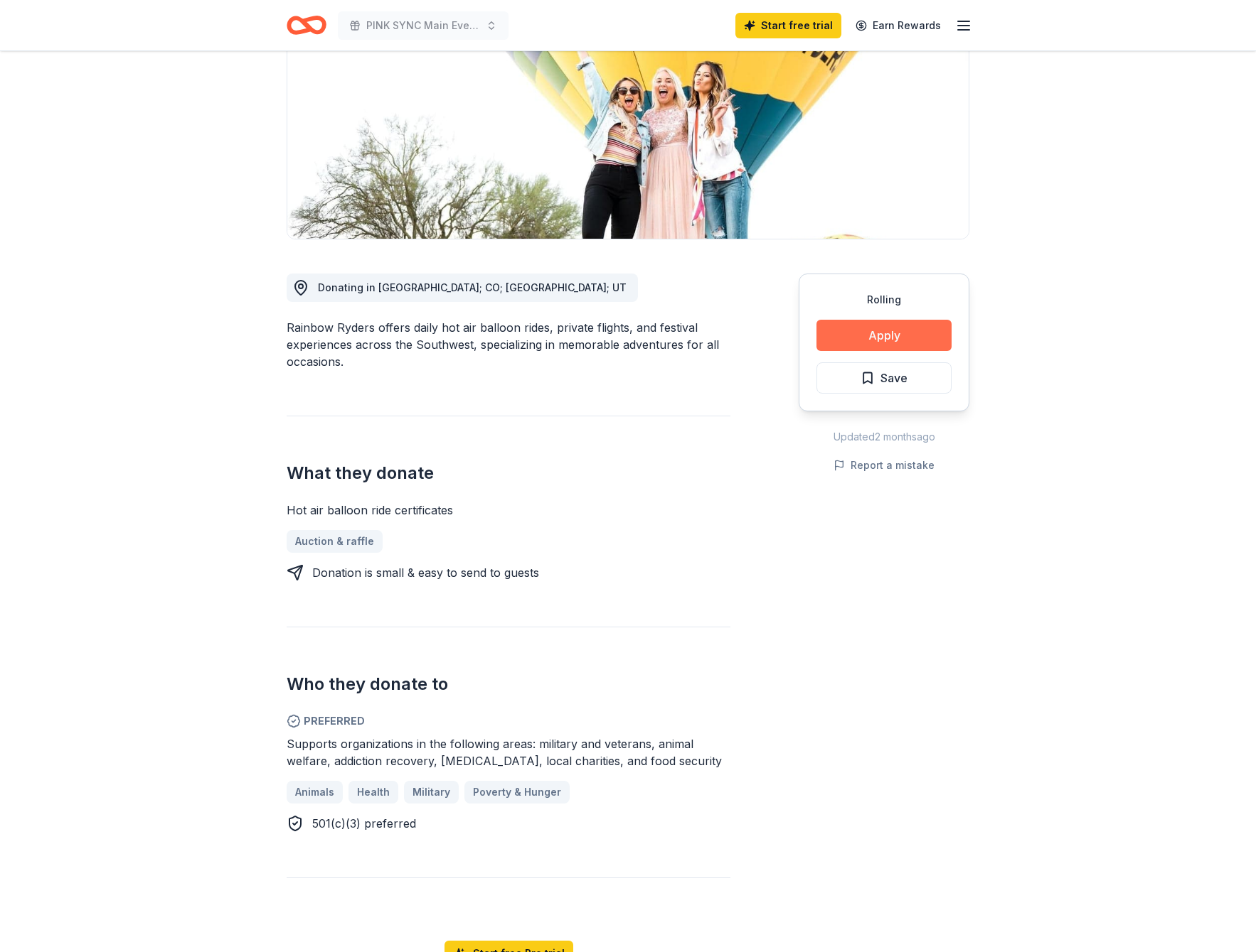
click at [853, 332] on button "Apply" at bounding box center [884, 335] width 135 height 32
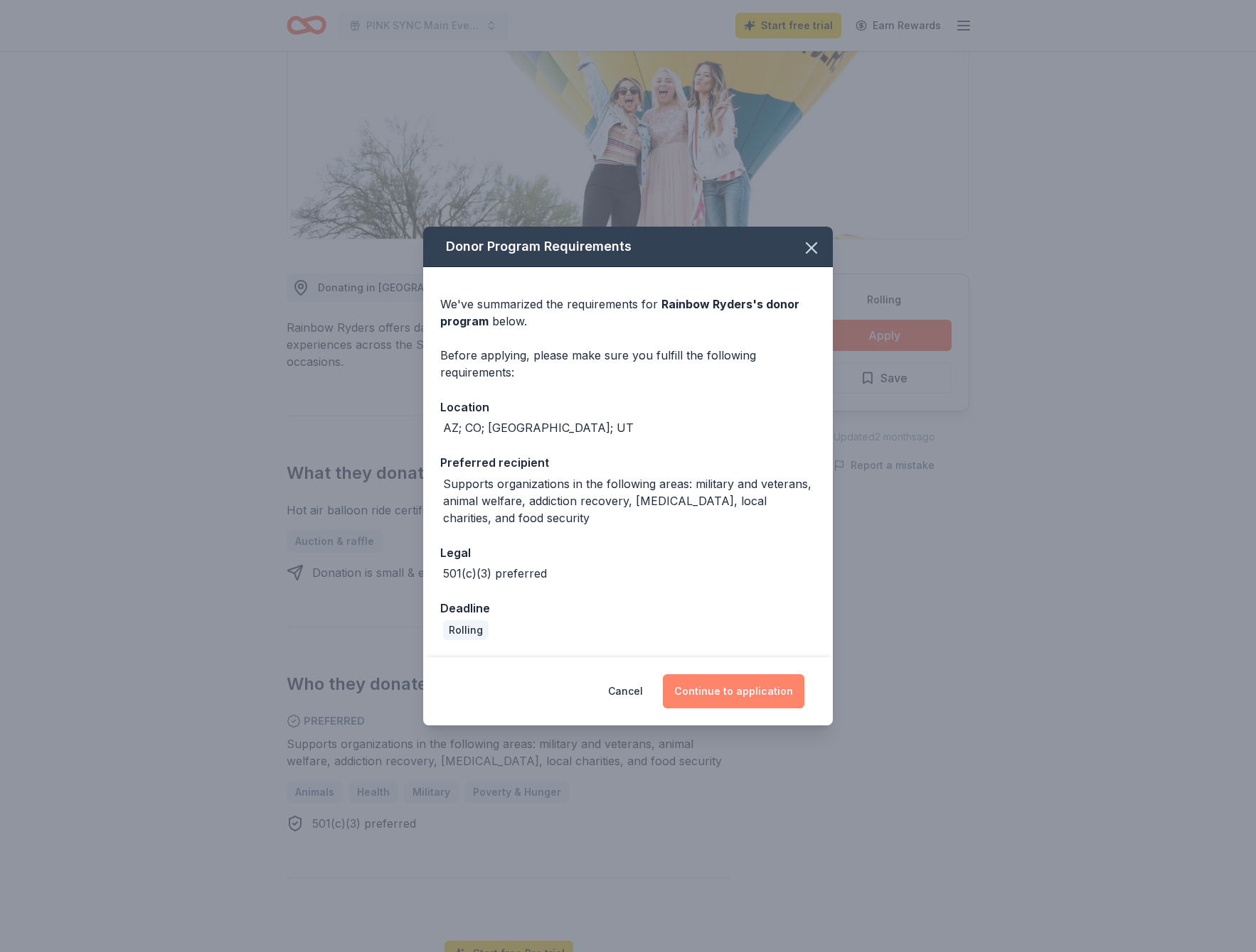
click at [716, 686] on button "Continue to application" at bounding box center [733, 691] width 142 height 34
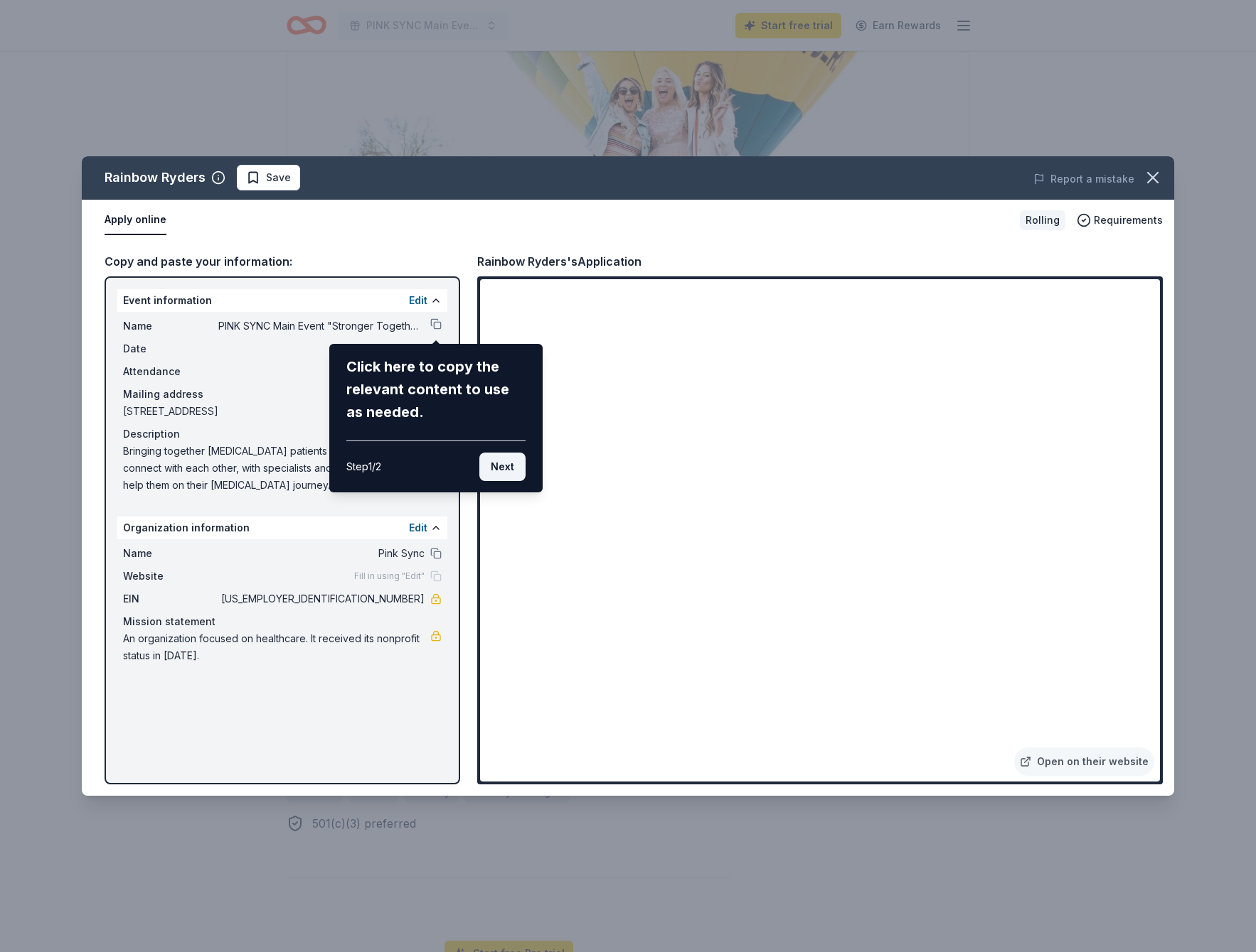
click at [496, 462] on button "Next" at bounding box center [502, 467] width 46 height 29
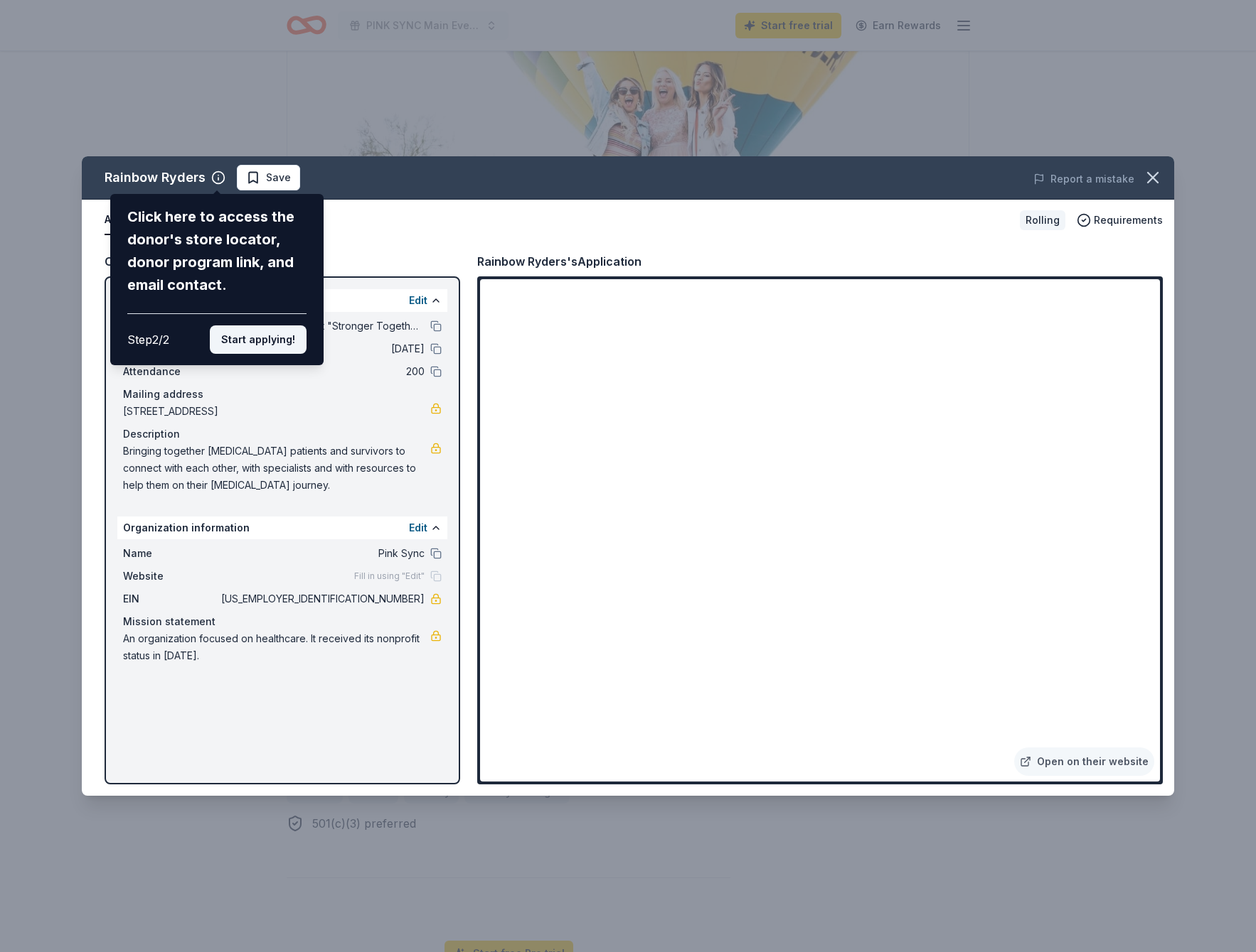
click at [261, 344] on button "Start applying!" at bounding box center [258, 339] width 97 height 29
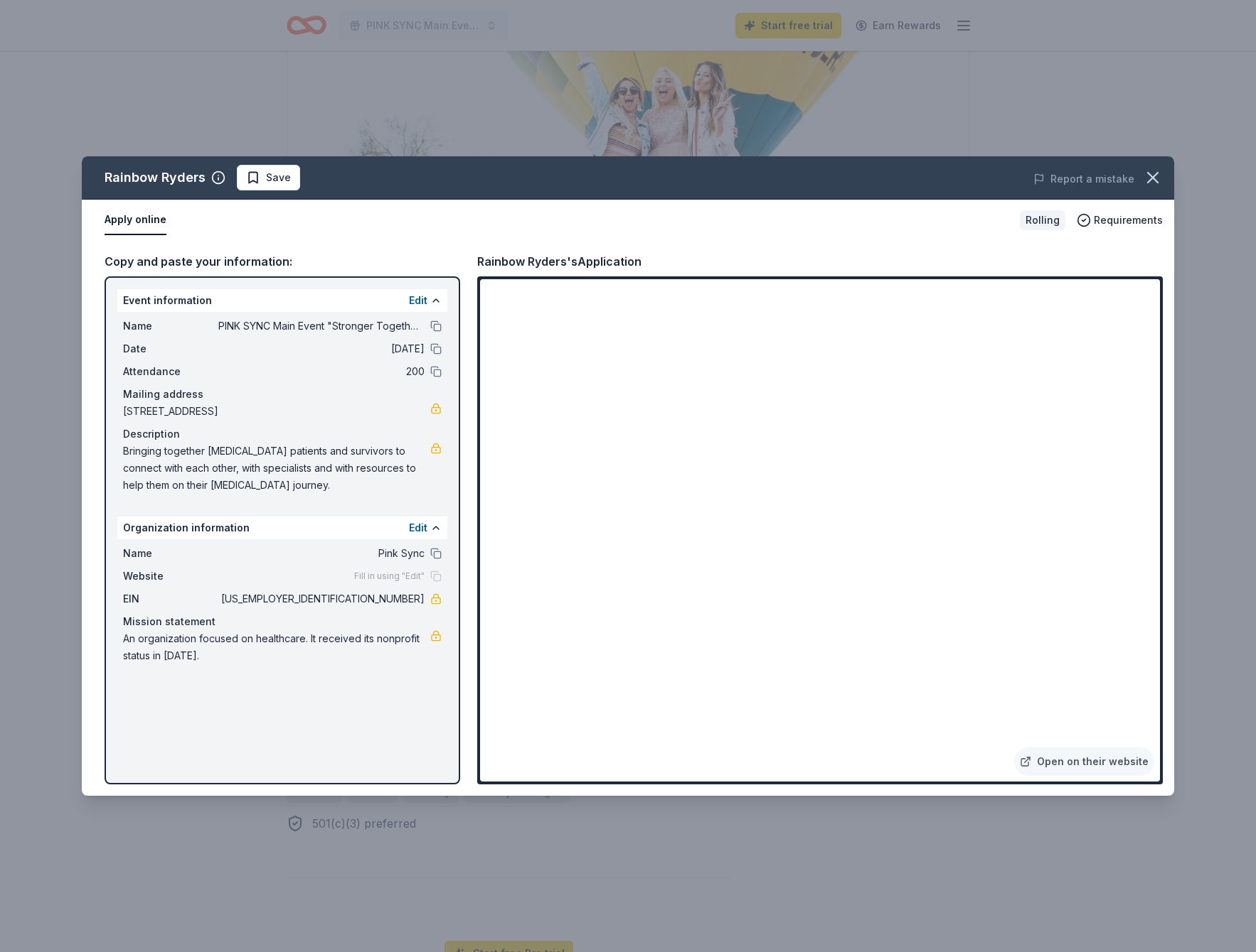
click at [419, 575] on div "Rainbow Ryders Save Report a mistake Apply online Rolling Requirements Copy and…" at bounding box center [628, 476] width 1092 height 640
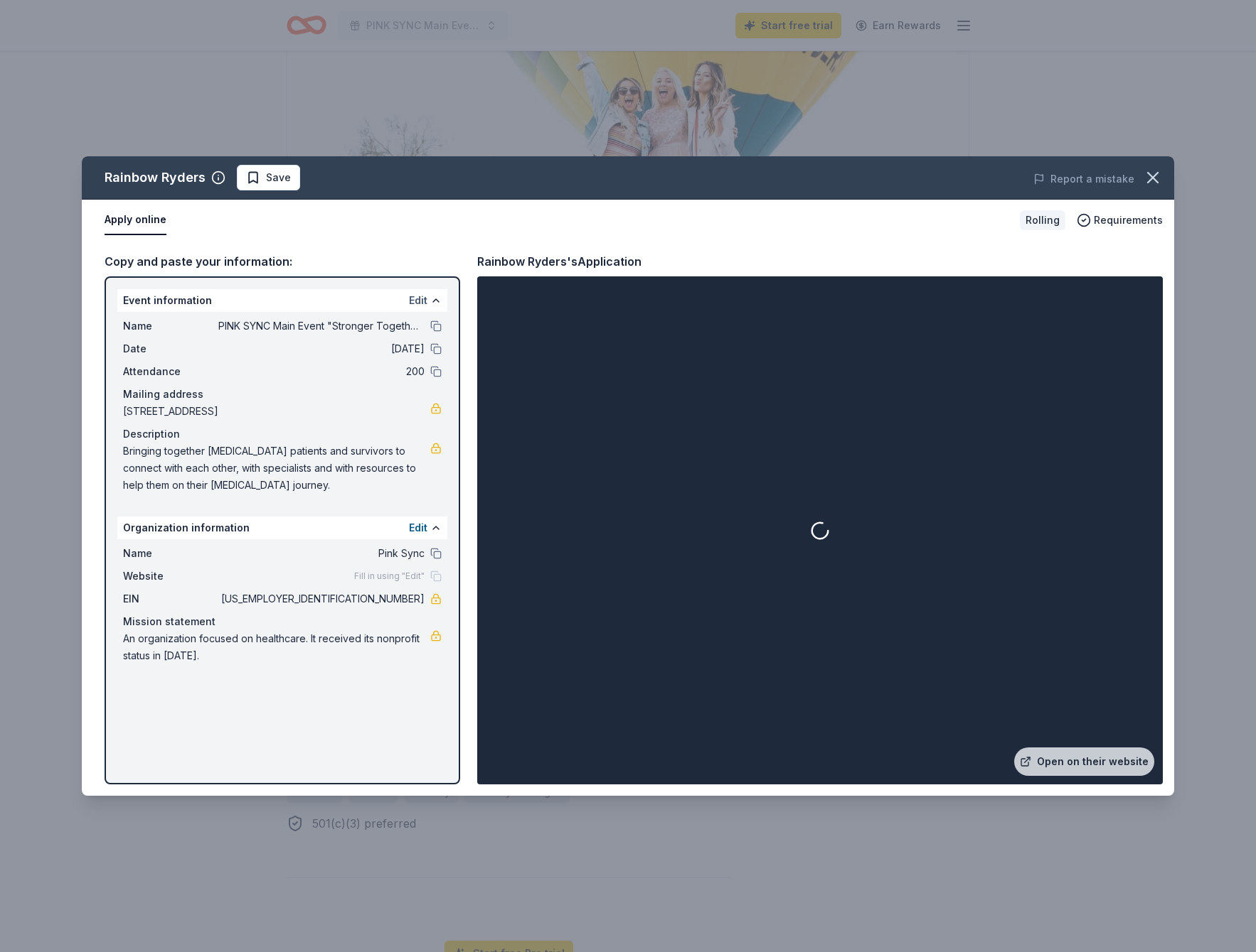
click at [421, 299] on button "Edit" at bounding box center [418, 300] width 18 height 17
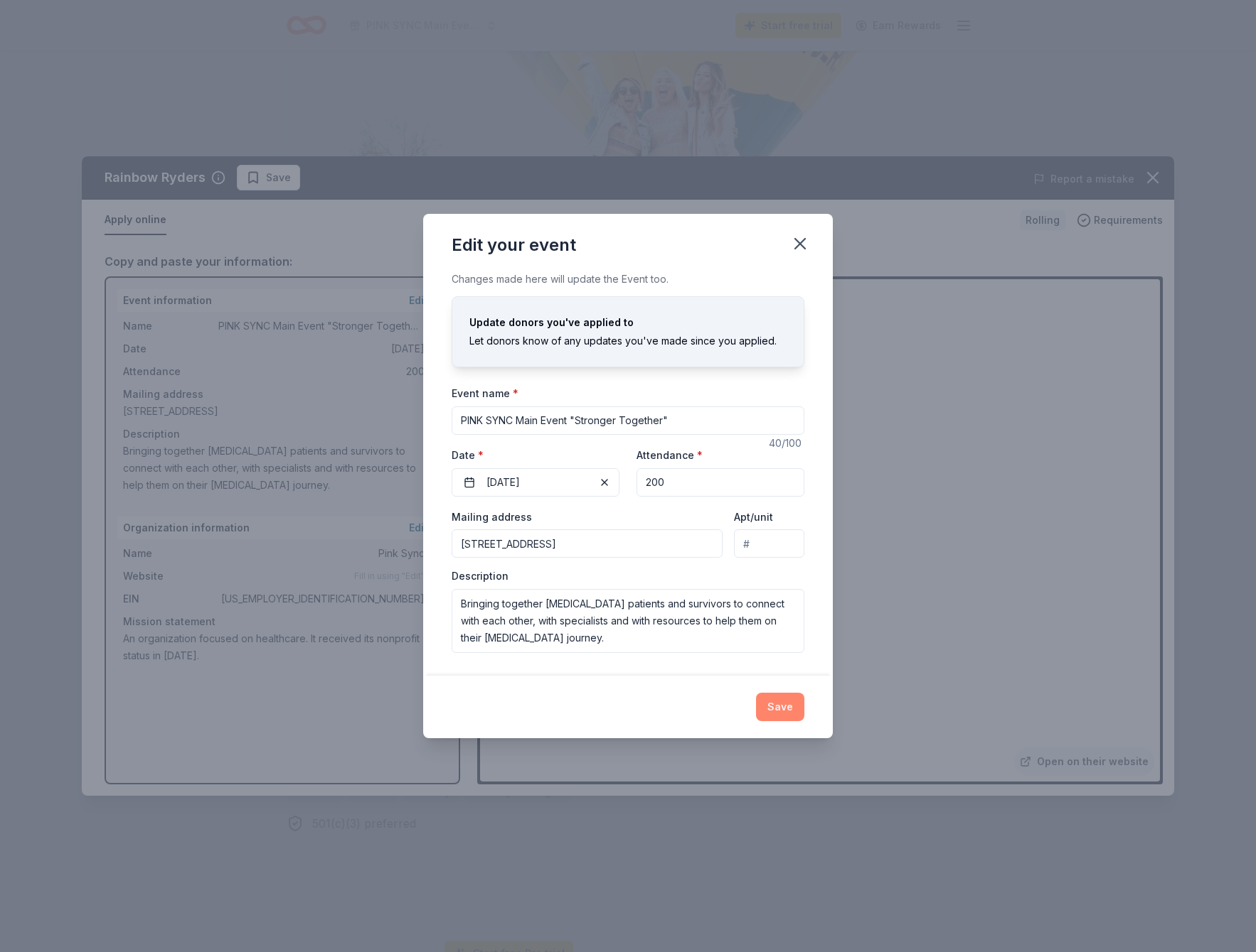
click at [776, 701] on button "Save" at bounding box center [780, 707] width 48 height 29
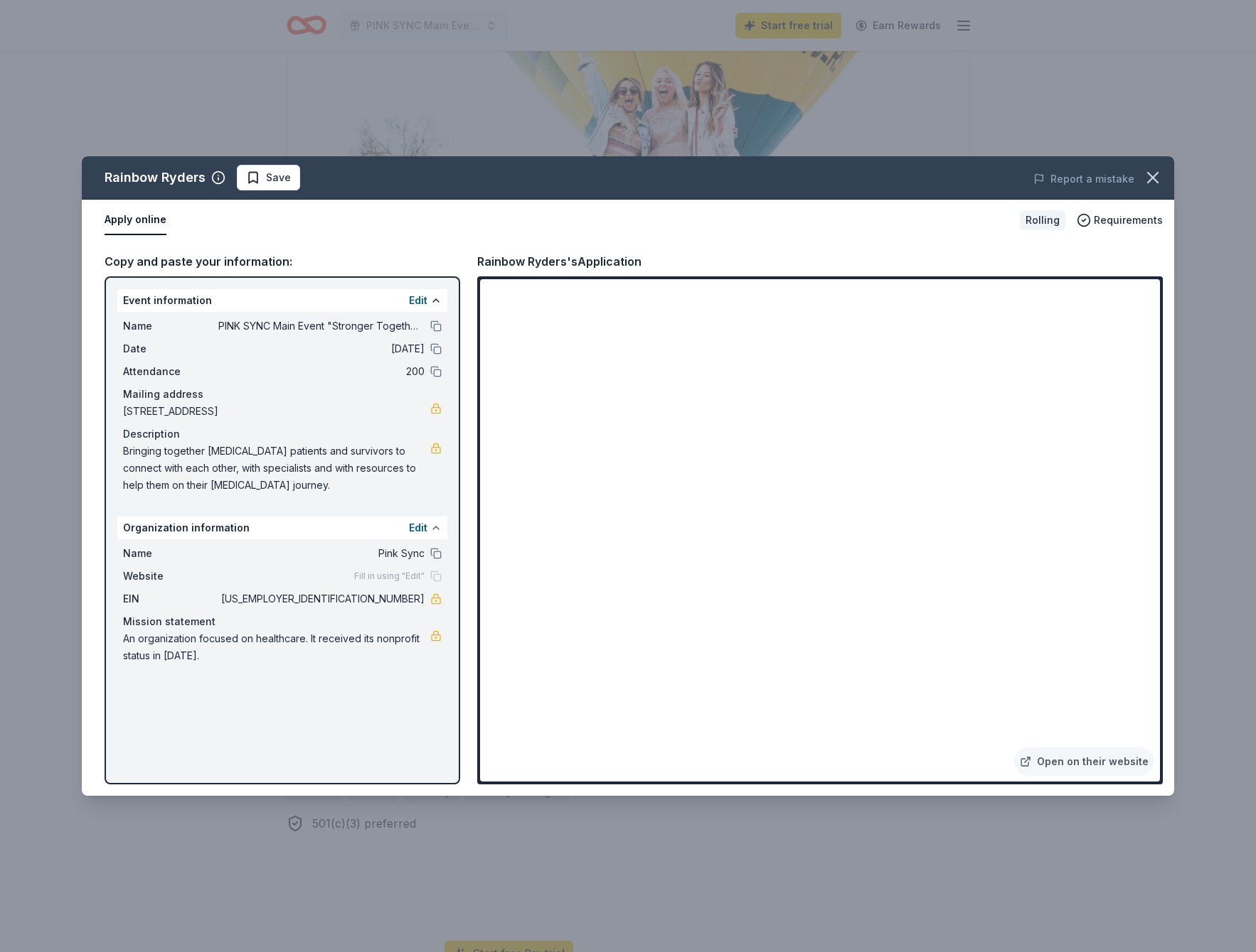
click at [436, 526] on button at bounding box center [436, 528] width 12 height 12
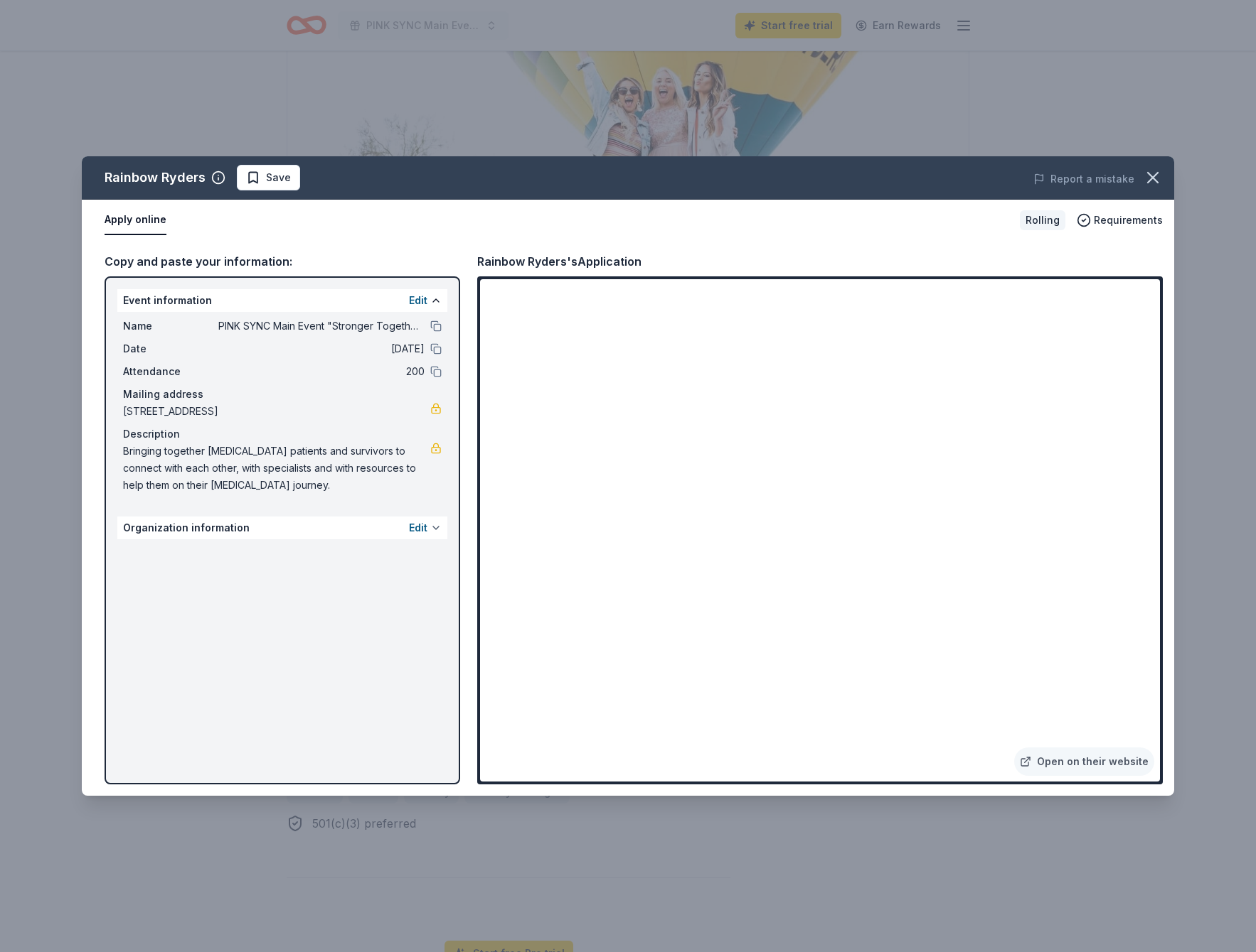
click at [435, 525] on button at bounding box center [436, 528] width 12 height 12
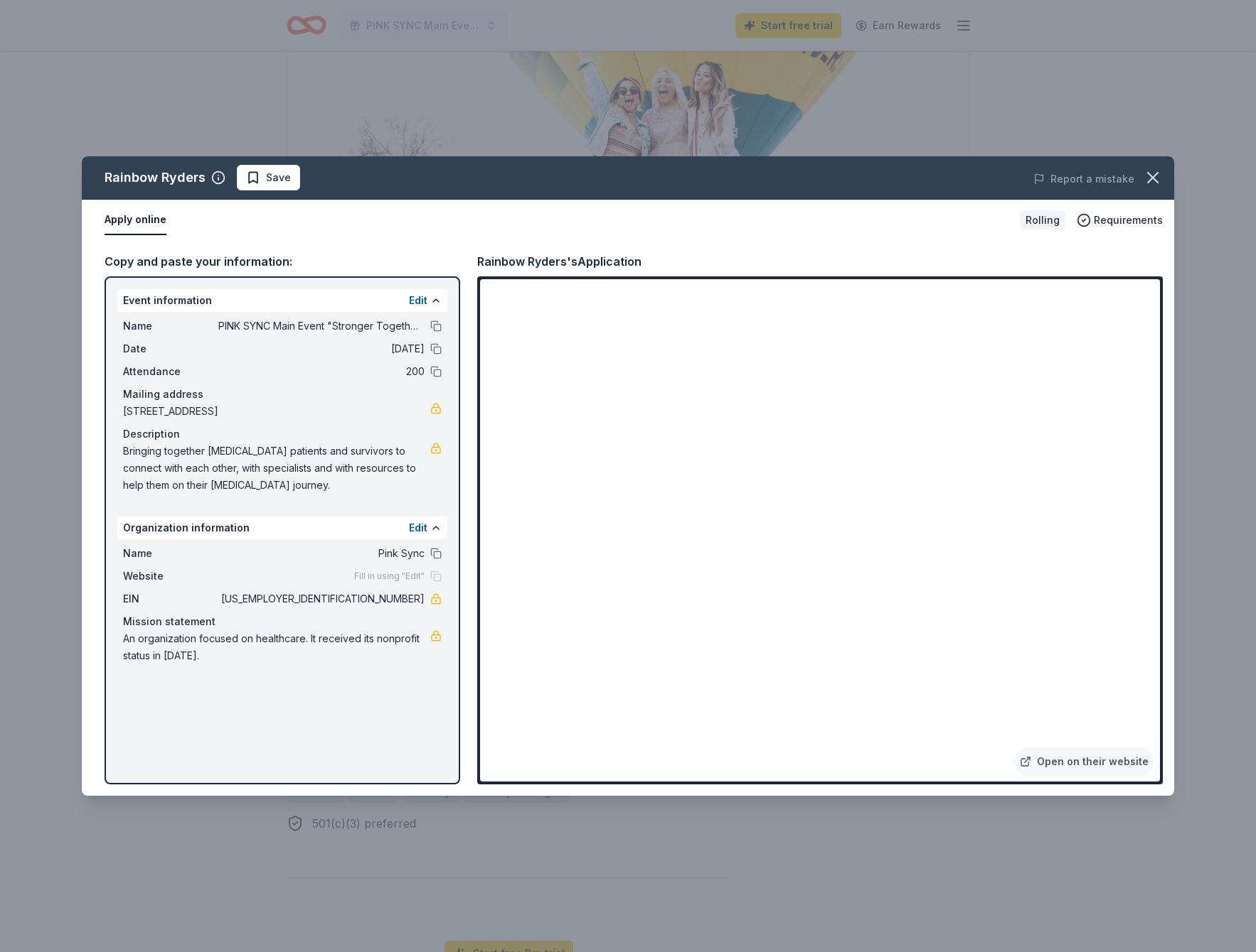
click at [436, 575] on div "Fill in using "Edit"" at bounding box center [397, 577] width 87 height 12
click at [399, 576] on span "Fill in using "Edit"" at bounding box center [389, 577] width 70 height 12
click at [411, 526] on button "Edit" at bounding box center [418, 528] width 18 height 17
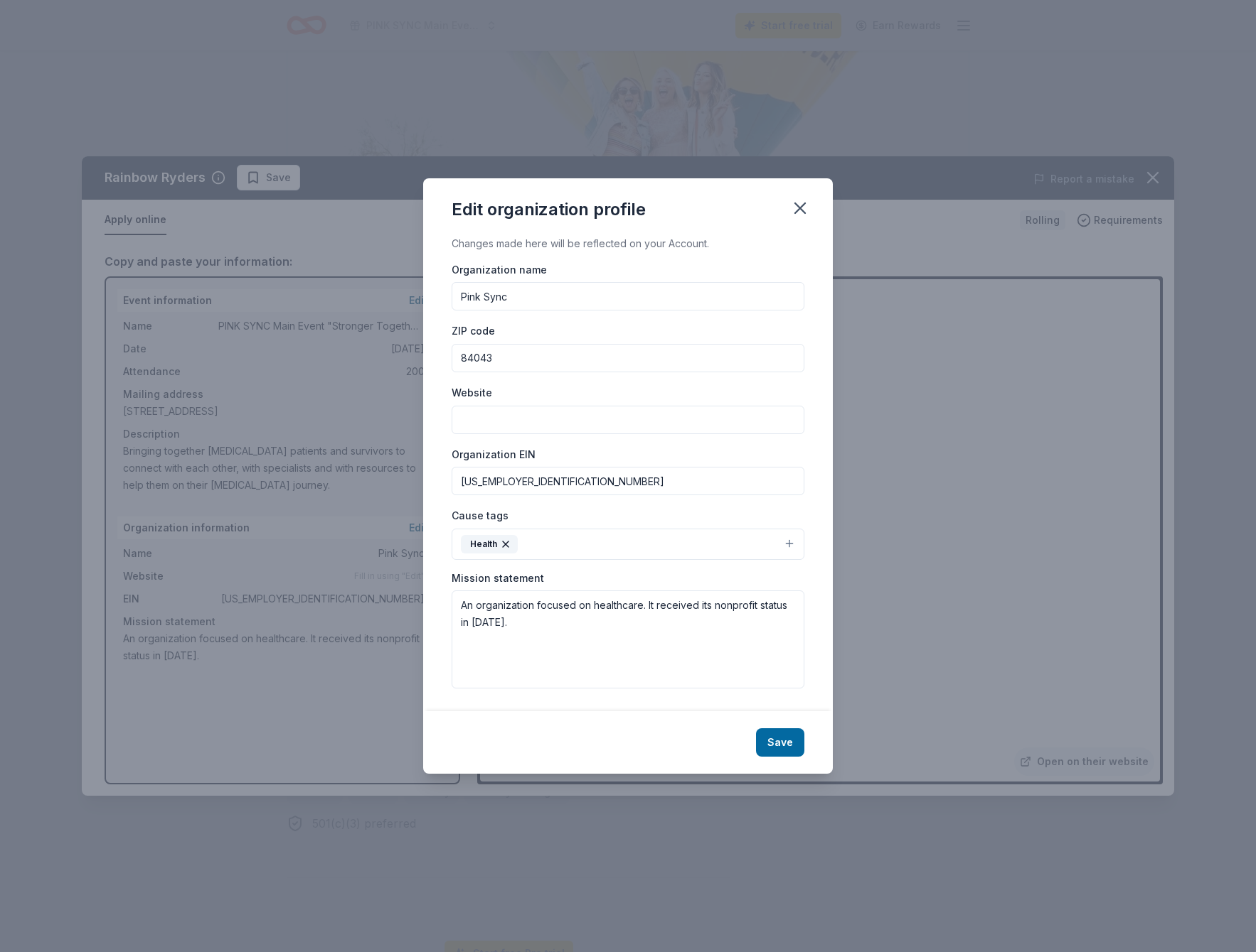
click at [477, 414] on input "Website" at bounding box center [628, 420] width 353 height 29
paste input "https://www.pinksync.org/"
type input "https://www.pinksync.org/"
click at [776, 739] on button "Save" at bounding box center [780, 742] width 48 height 29
click at [733, 721] on div "Save" at bounding box center [628, 742] width 410 height 62
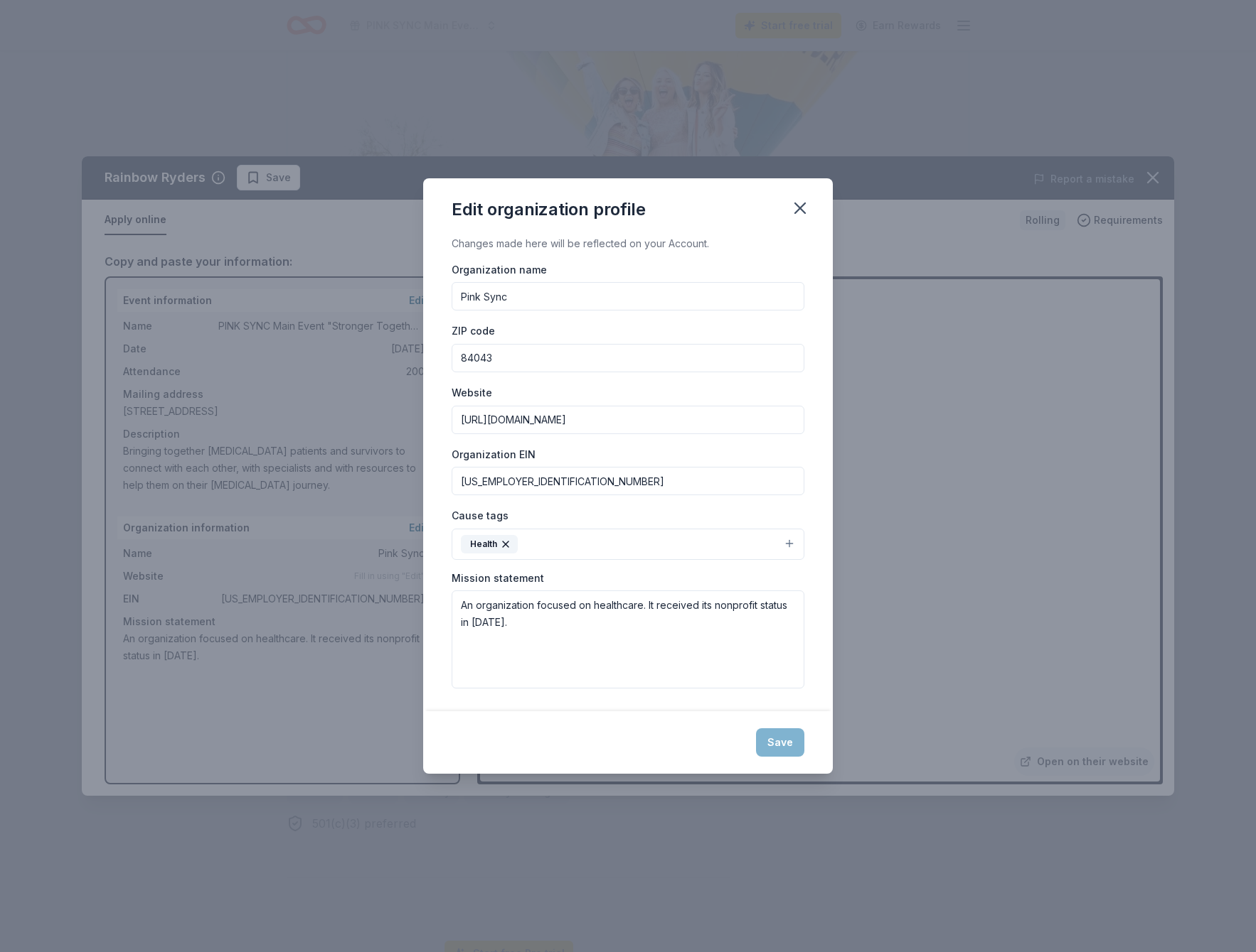
click at [633, 476] on input "93-3075353" at bounding box center [628, 481] width 353 height 29
click at [623, 421] on input "https://www.pinksync.org/" at bounding box center [628, 420] width 353 height 29
click at [738, 699] on div "Changes made here will be reflected on your Account. Organization name Pink Syn…" at bounding box center [628, 473] width 410 height 477
click at [668, 643] on textarea "An organization focused on healthcare. It received its nonprofit status in 2023." at bounding box center [628, 640] width 353 height 98
drag, startPoint x: 504, startPoint y: 621, endPoint x: 460, endPoint y: 605, distance: 46.8
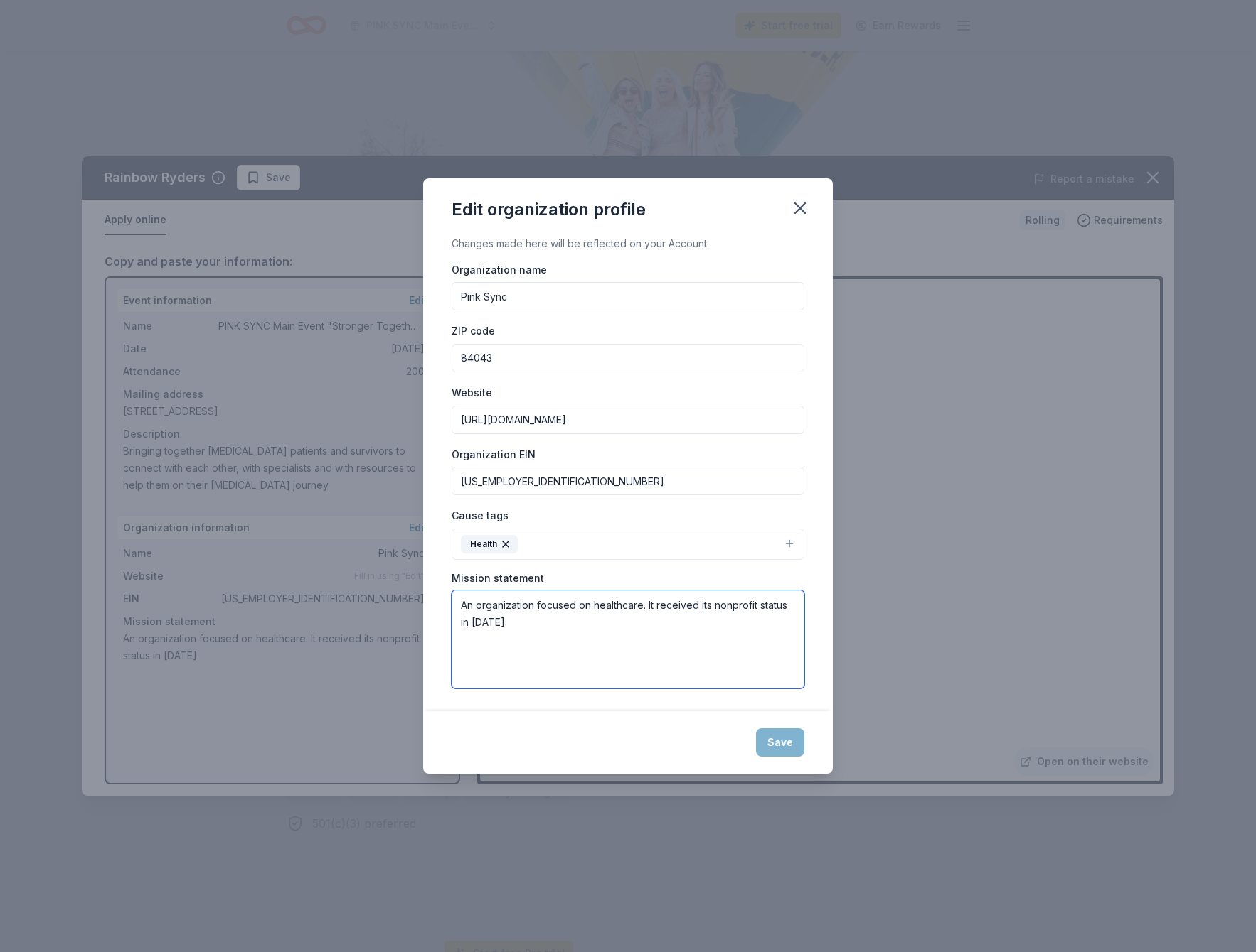
click at [460, 605] on textarea "An organization focused on healthcare. It received its nonprofit status in 2023." at bounding box center [628, 640] width 353 height 98
type textarea "PINK SYNC Connects breast cancer patients w"
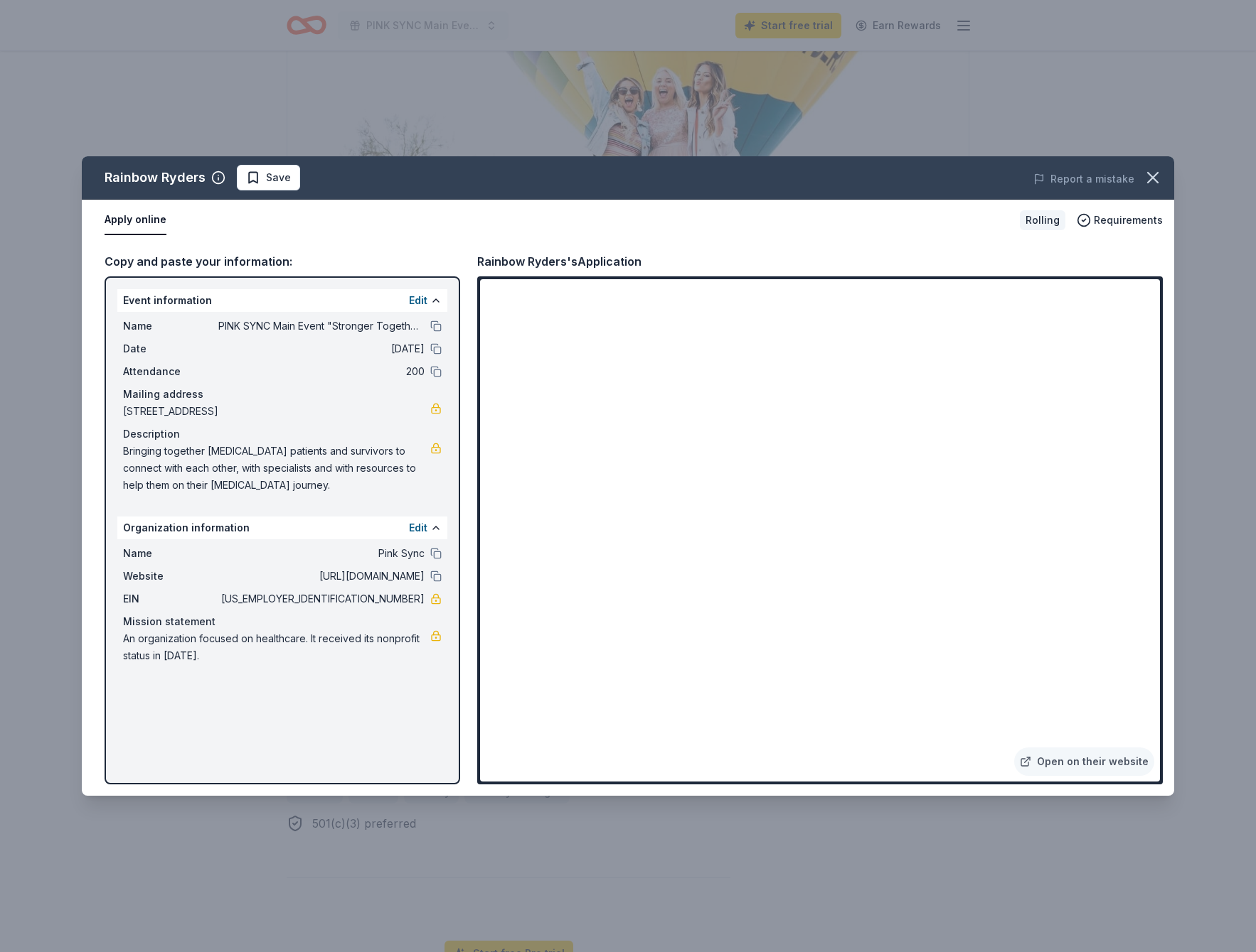
click at [409, 520] on button "Edit" at bounding box center [418, 528] width 18 height 17
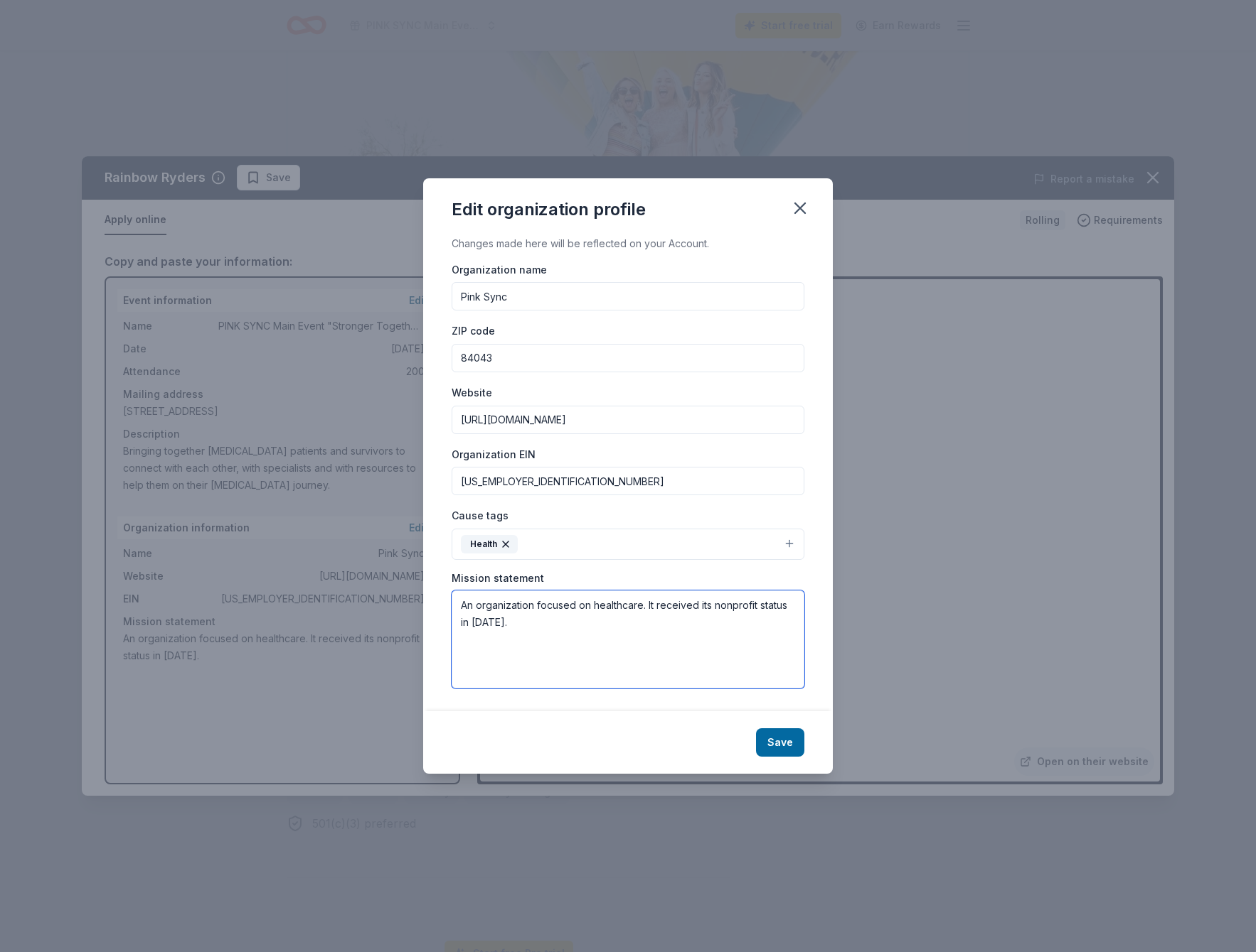
click at [505, 624] on textarea "An organization focused on healthcare. It received its nonprofit status in 2023." at bounding box center [628, 640] width 353 height 98
drag, startPoint x: 505, startPoint y: 623, endPoint x: 459, endPoint y: 609, distance: 48.1
click at [459, 609] on textarea "An organization focused on healthcare. It received its nonprofit status in 2023." at bounding box center [628, 640] width 353 height 98
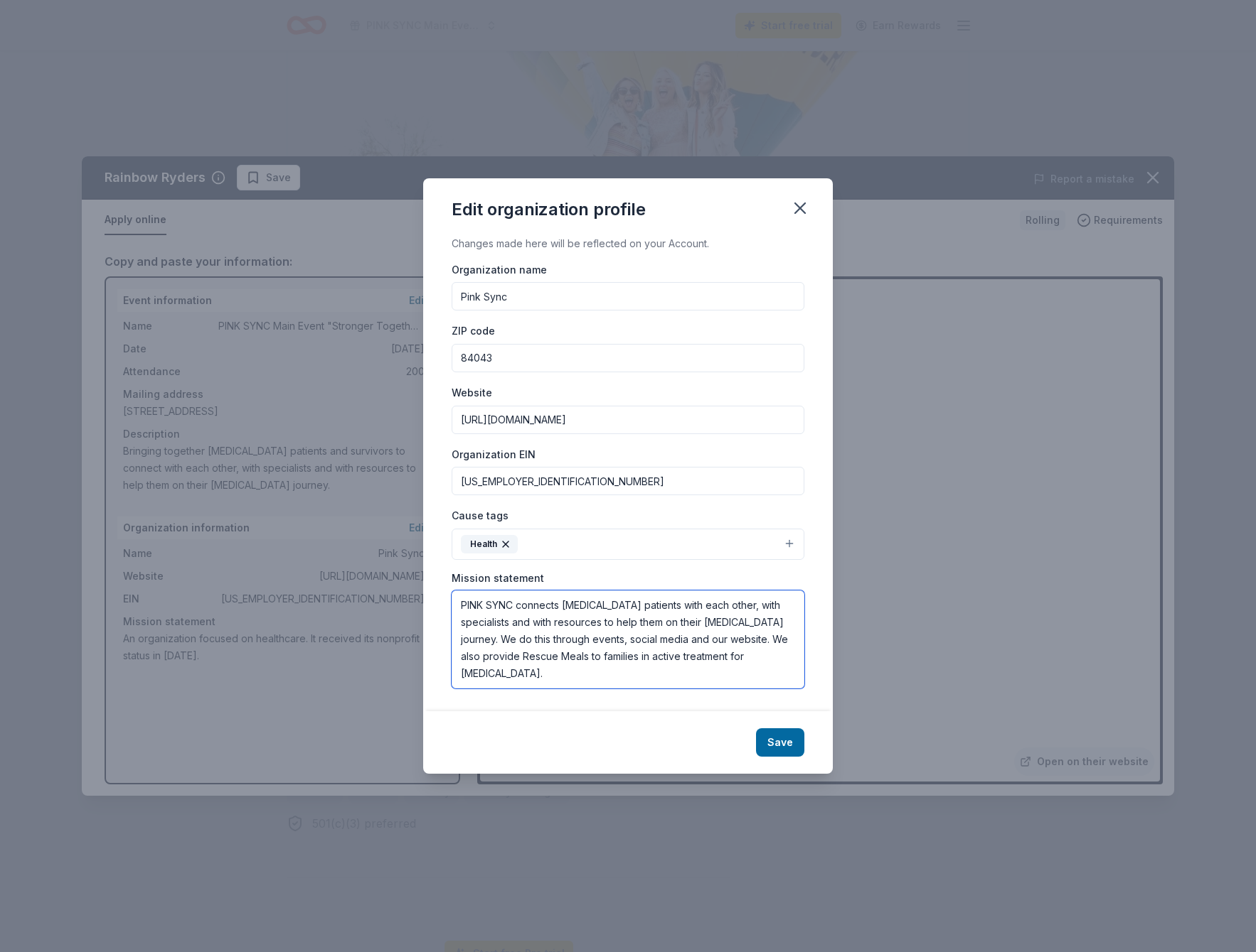
drag, startPoint x: 796, startPoint y: 655, endPoint x: 459, endPoint y: 599, distance: 341.6
click at [459, 599] on textarea "PINK SYNC connects breast cancer patients with each other, with specialists and…" at bounding box center [628, 640] width 353 height 98
type textarea "PINK SYNC connects breast cancer patients with each other, with specialists and…"
click at [777, 740] on button "Save" at bounding box center [780, 742] width 48 height 29
click at [779, 742] on div "Save" at bounding box center [628, 742] width 410 height 62
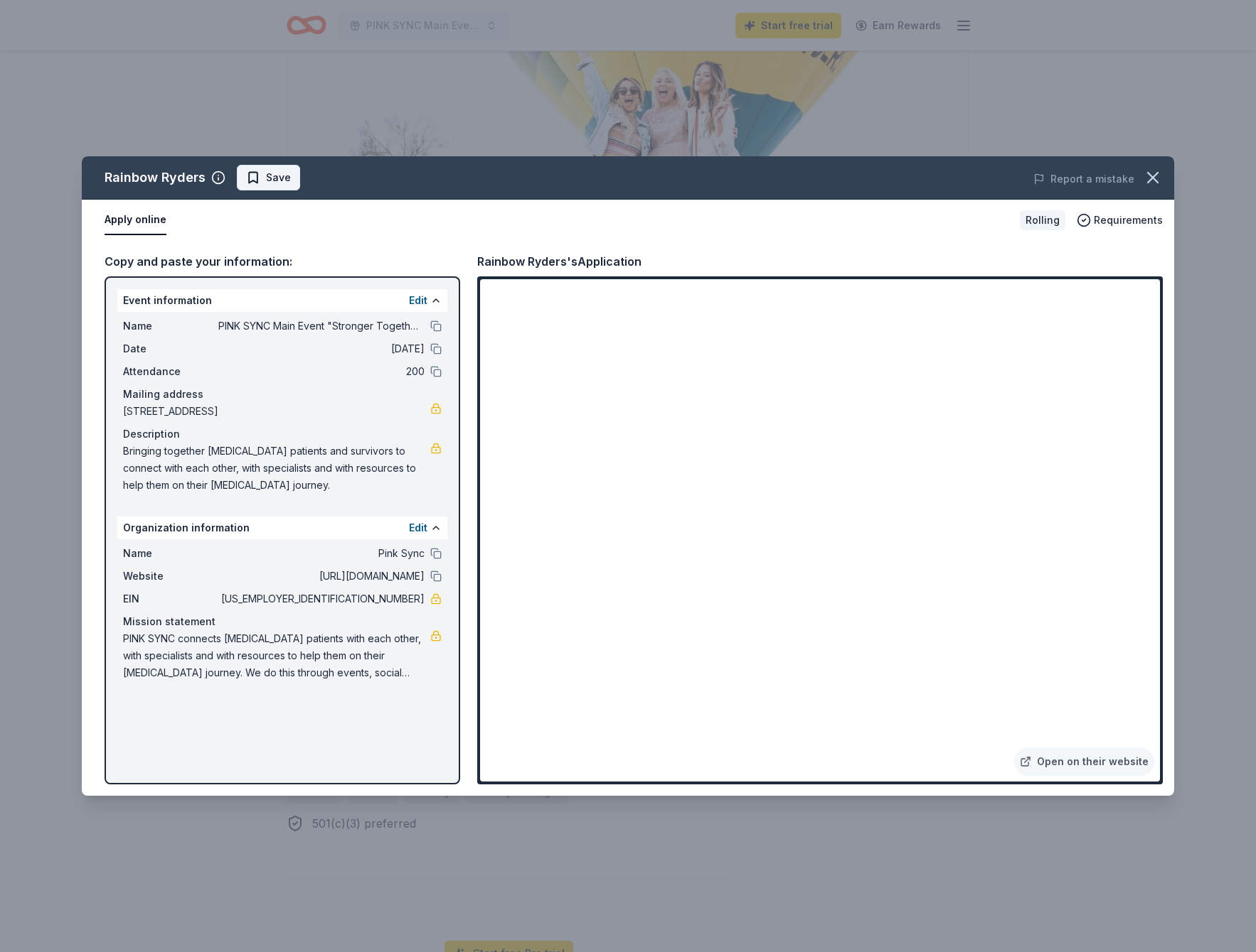
click at [251, 176] on span "Save" at bounding box center [268, 177] width 45 height 17
click at [1070, 761] on link "Open on their website" at bounding box center [1084, 761] width 140 height 29
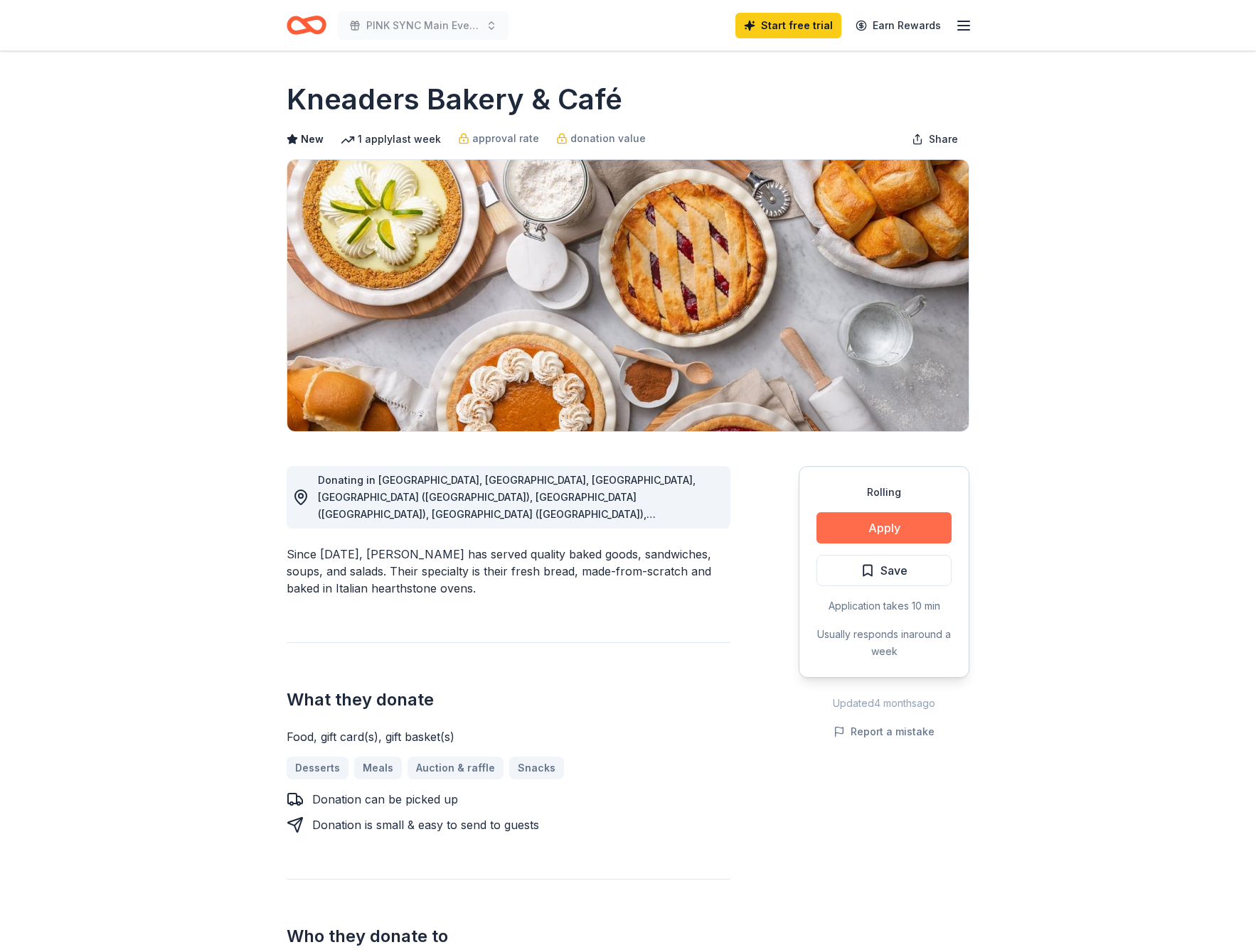
click at [870, 527] on button "Apply" at bounding box center [884, 528] width 135 height 32
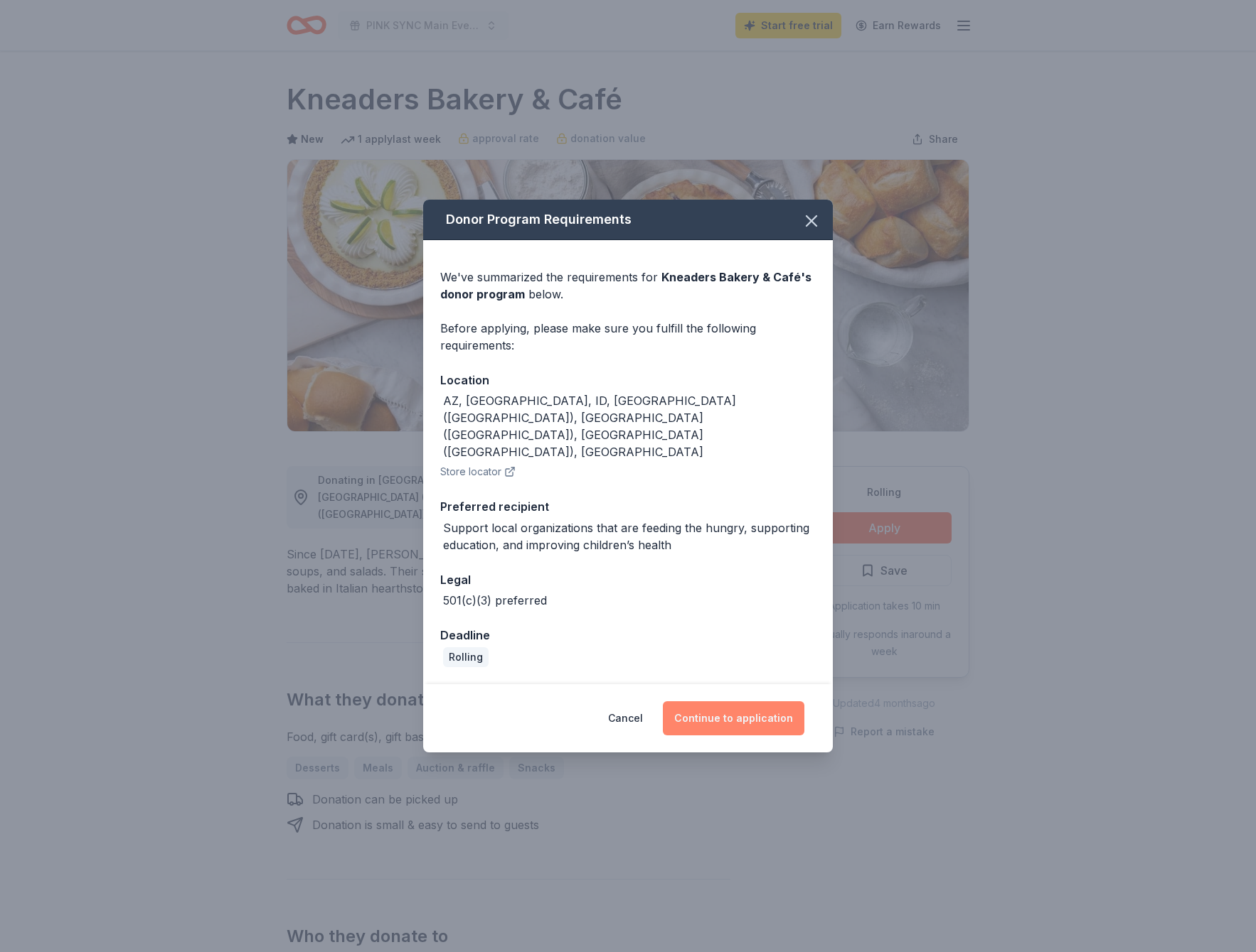
click at [712, 701] on button "Continue to application" at bounding box center [733, 718] width 142 height 34
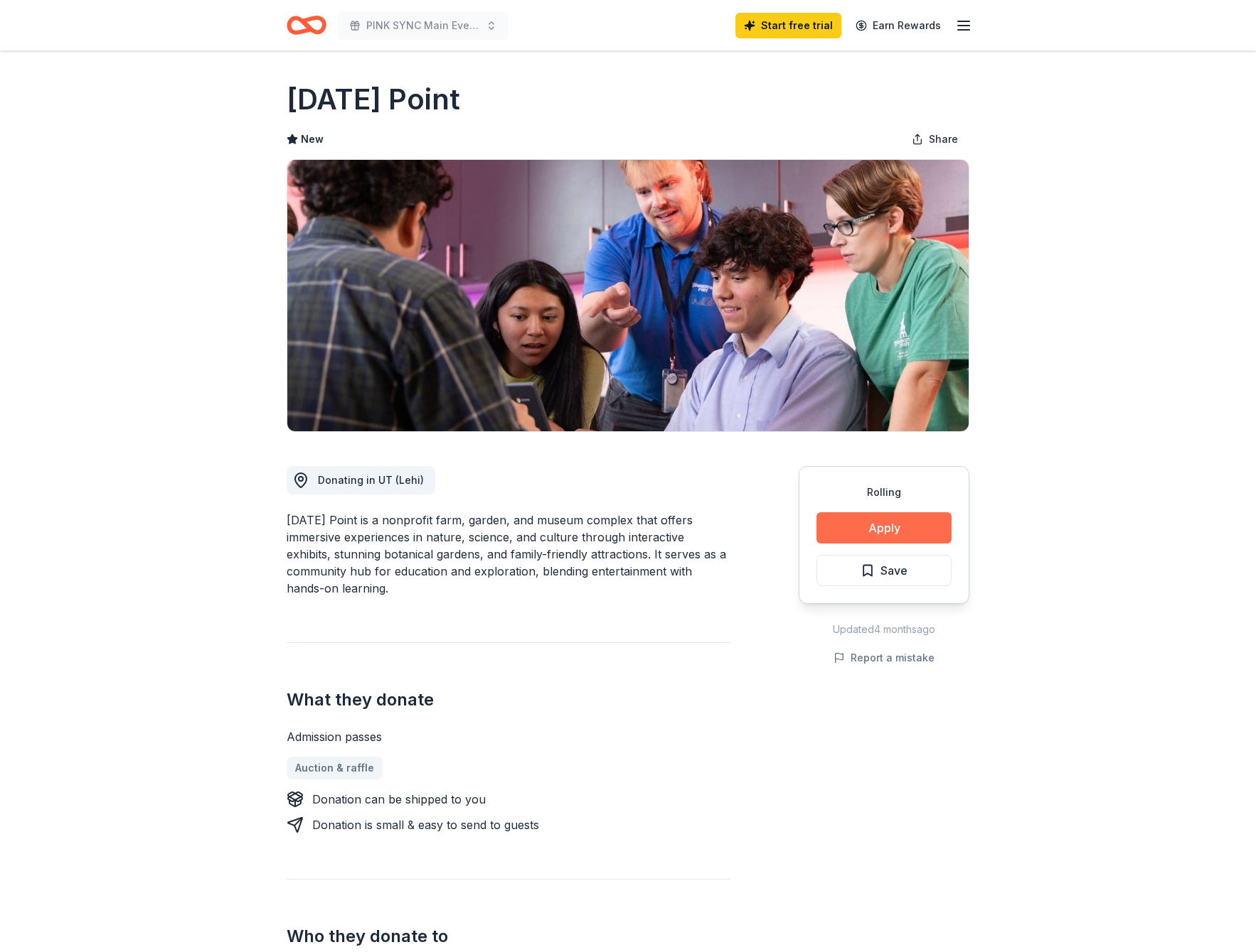
click at [879, 523] on button "Apply" at bounding box center [884, 528] width 135 height 32
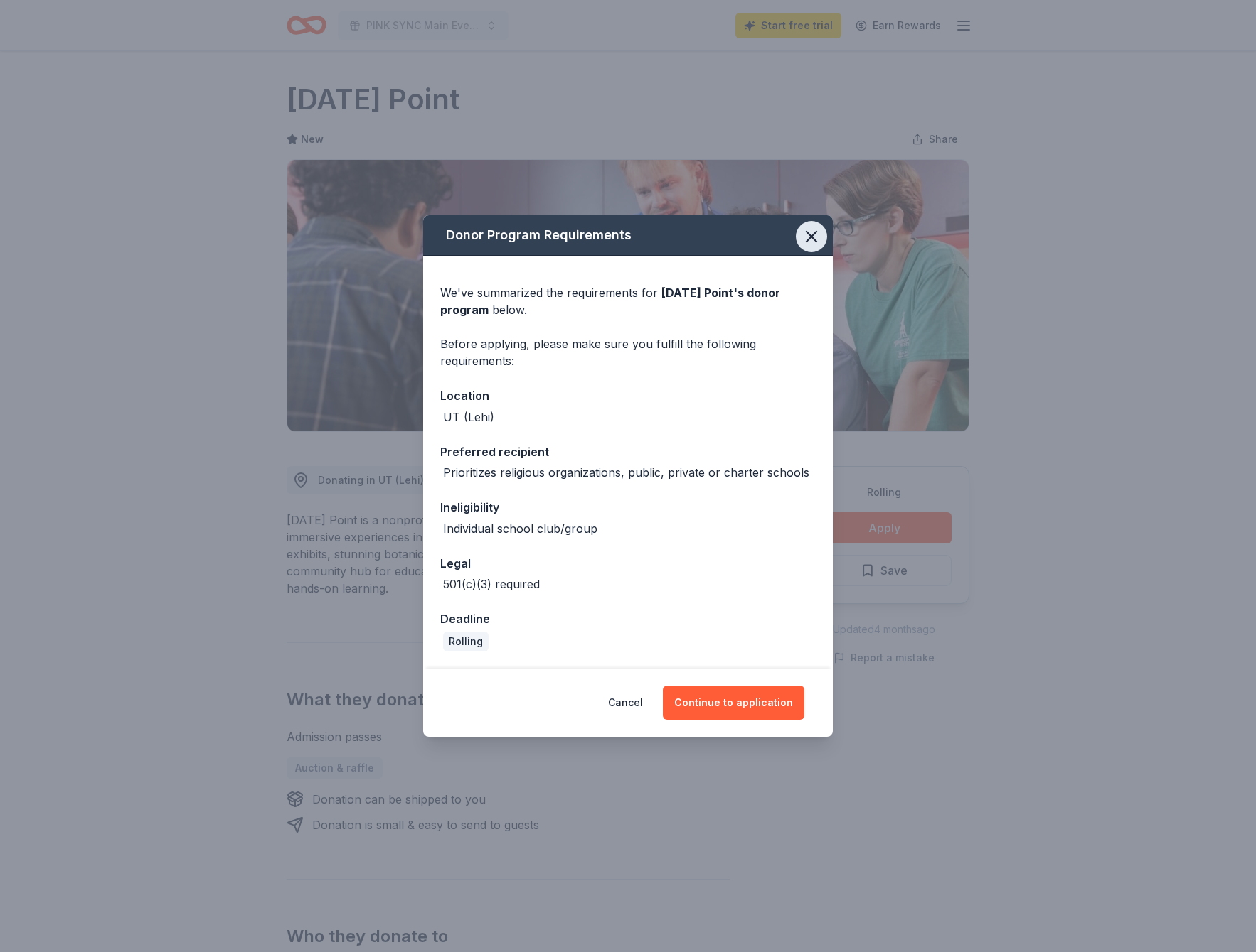
click at [810, 232] on icon "button" at bounding box center [811, 236] width 20 height 20
